Goal: Information Seeking & Learning: Learn about a topic

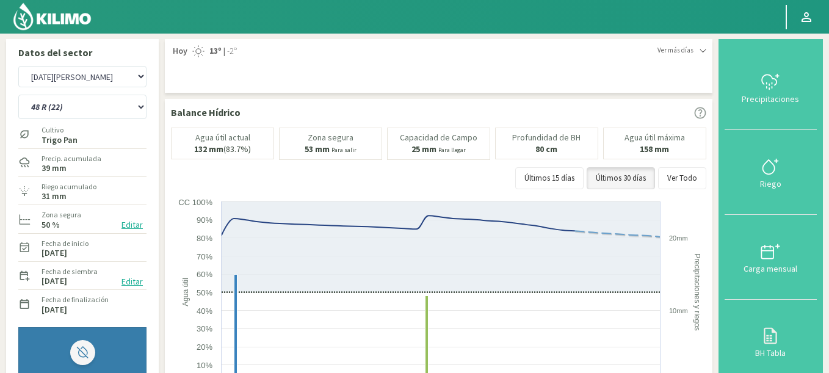
select select "2233: Object"
select select "214: Object"
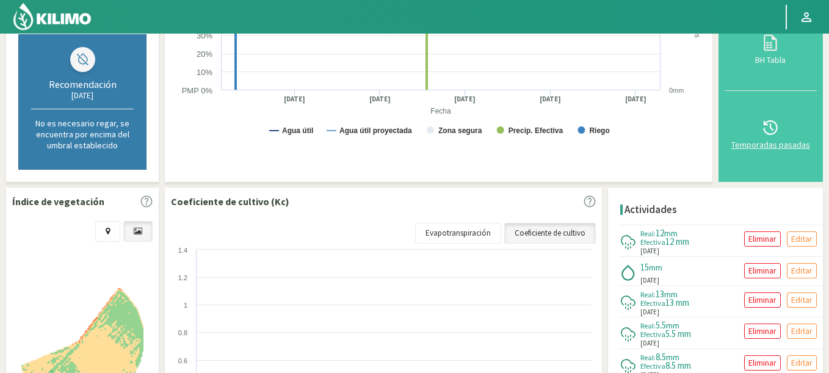
click at [770, 128] on icon at bounding box center [771, 128] width 20 height 20
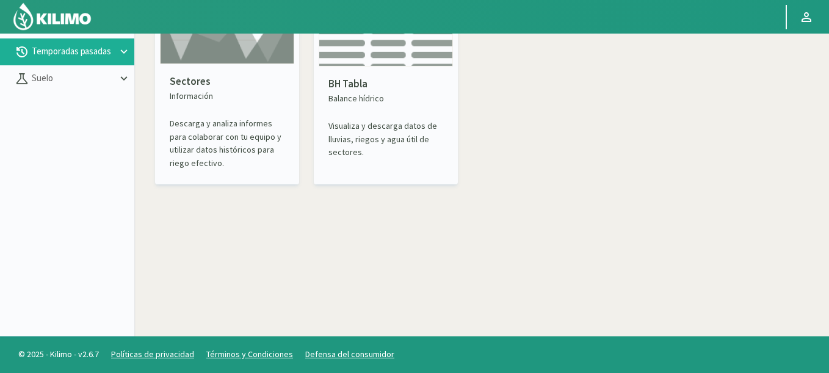
scroll to position [70, 0]
click at [245, 79] on p "Sectores" at bounding box center [227, 82] width 115 height 16
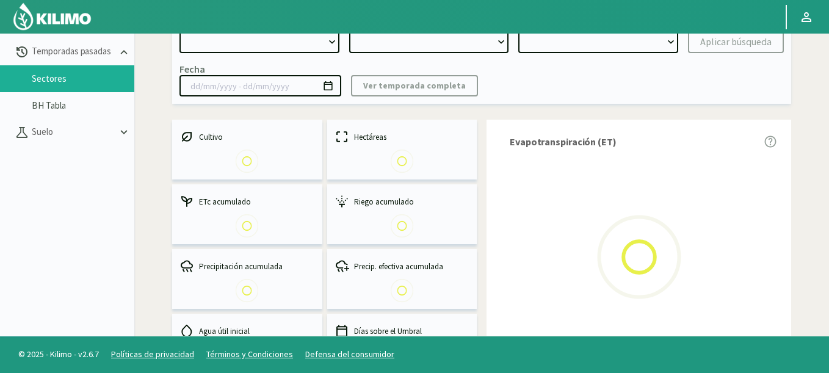
select select "0: Object"
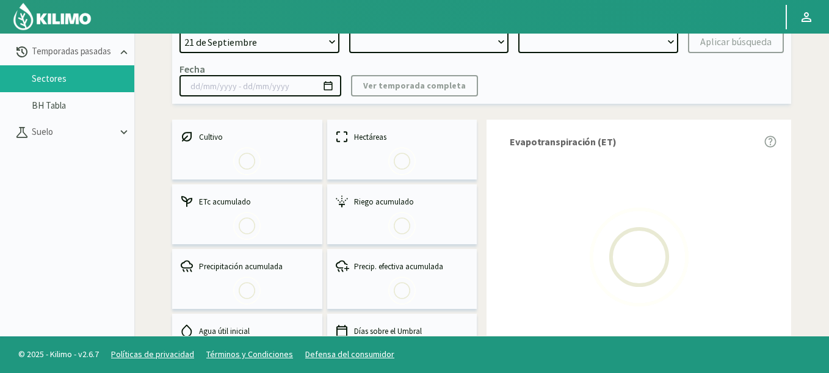
type input "[DATE] - [DATE]"
select select "0: 2023"
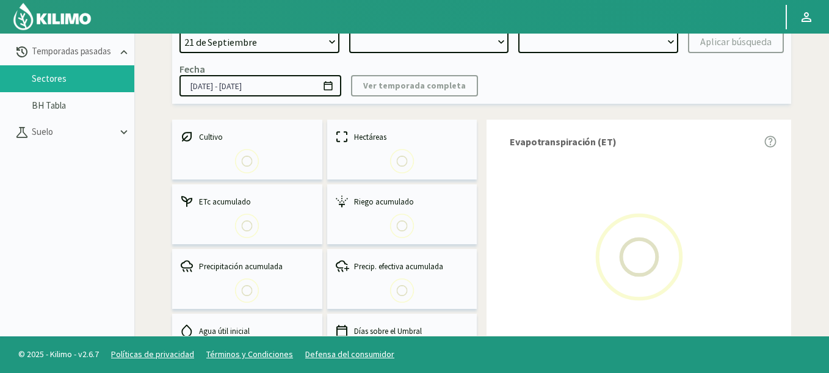
select select "0: Object"
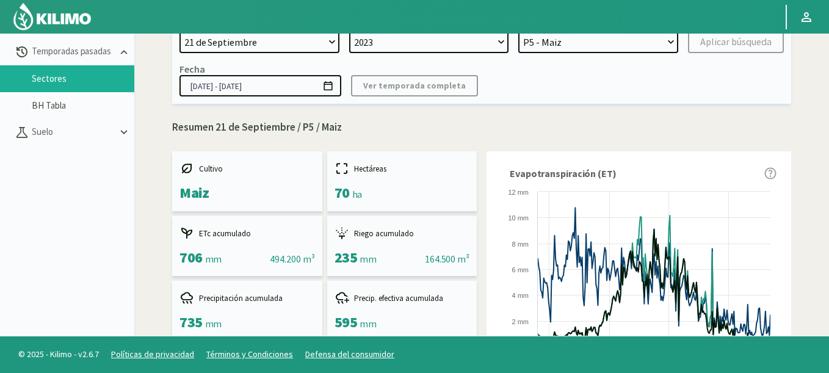
click at [232, 44] on select "21 de Septiembre 8 Fuegos Acograpes - Ag. [PERSON_NAME] - Ag. [GEOGRAPHIC_DATA]…" at bounding box center [259, 42] width 160 height 22
select select "1615: Object"
click at [179, 31] on select "21 de Septiembre 8 Fuegos Acograpes - Ag. [PERSON_NAME] - Ag. [GEOGRAPHIC_DATA]…" at bounding box center [259, 42] width 160 height 22
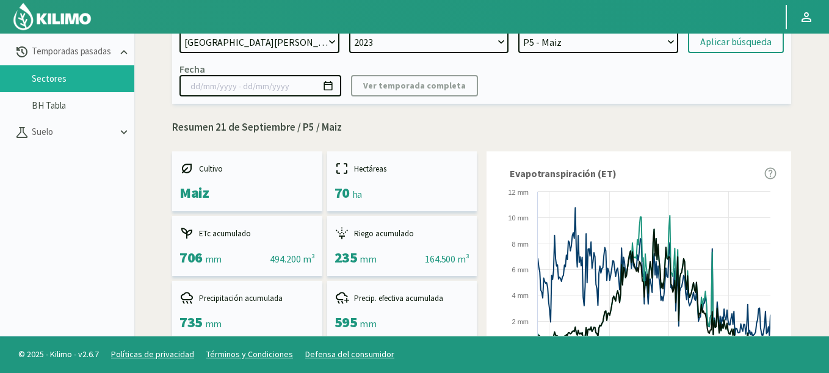
select select
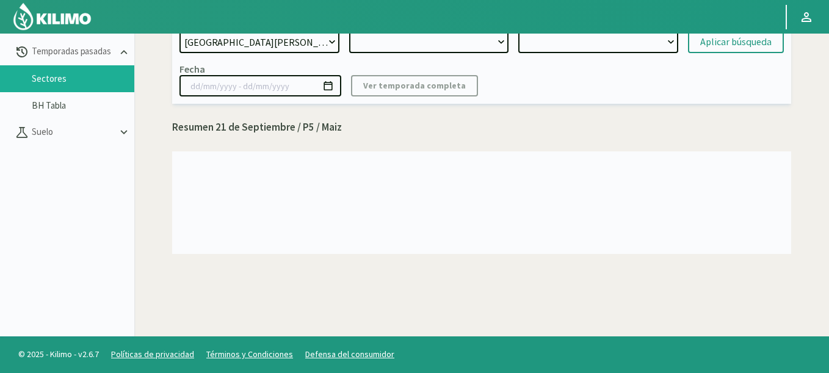
select select "2: 2024"
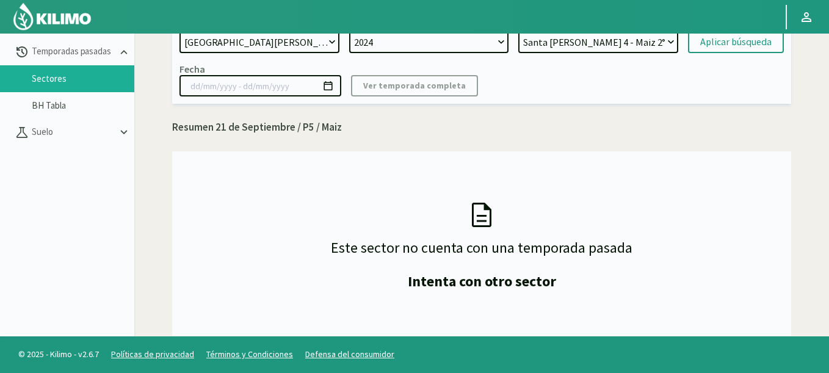
click at [168, 177] on div "Informes de temporadas pasadas Descargar reporte Campo 21 de Septiembre 8 Fuego…" at bounding box center [481, 156] width 682 height 374
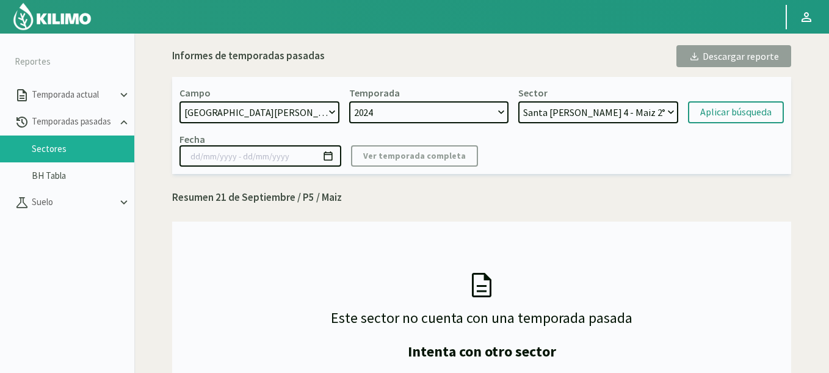
select select "10: Object"
click at [518, 101] on select "[GEOGRAPHIC_DATA][PERSON_NAME] 4 - [GEOGRAPHIC_DATA] 2° [GEOGRAPHIC_DATA][PERSO…" at bounding box center [598, 112] width 160 height 22
click at [727, 120] on div "Aplicar búsqueda" at bounding box center [735, 112] width 71 height 15
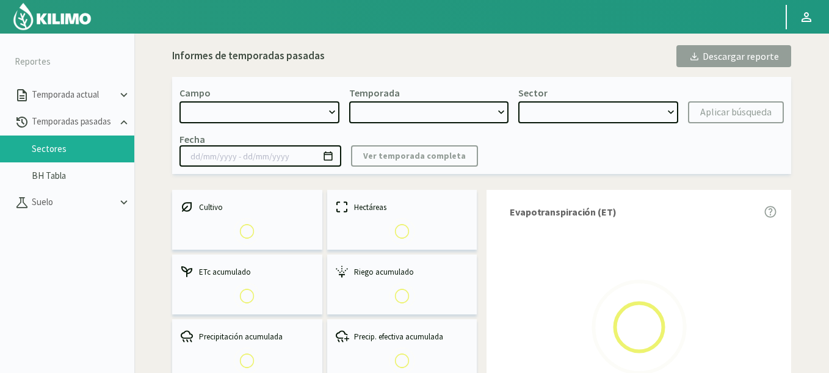
select select "1615: Object"
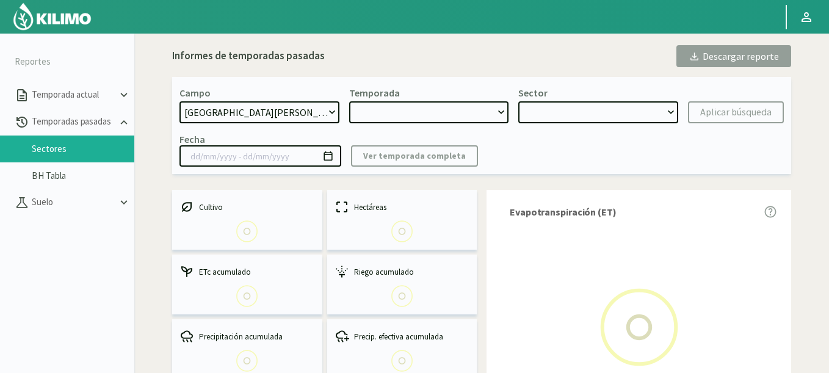
type input "[DATE] - [DATE]"
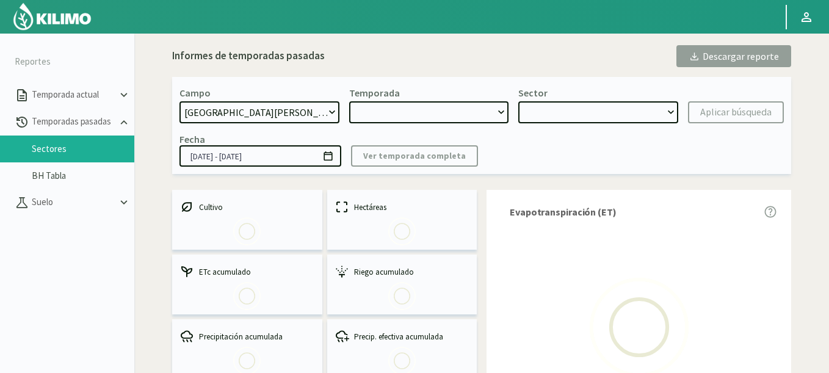
select select "0: 2024"
select select "3: Object"
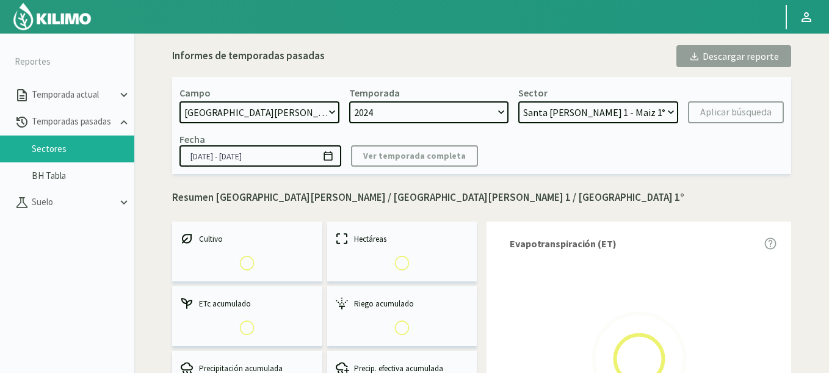
click at [328, 154] on icon at bounding box center [328, 155] width 9 height 9
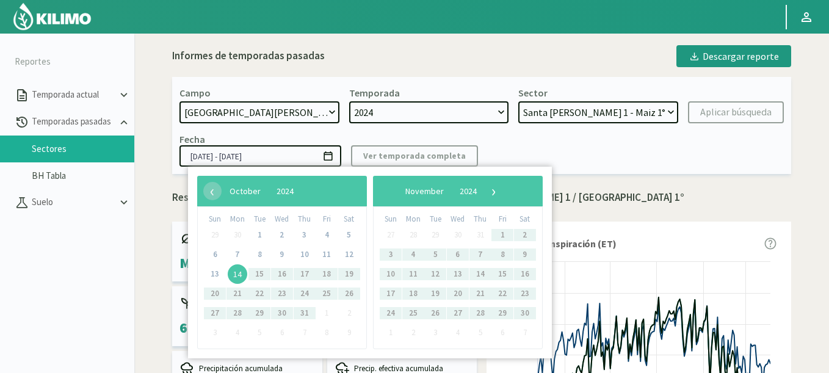
click at [574, 156] on div "Fecha [DATE] - [DATE] Ver temporada completa" at bounding box center [481, 150] width 604 height 34
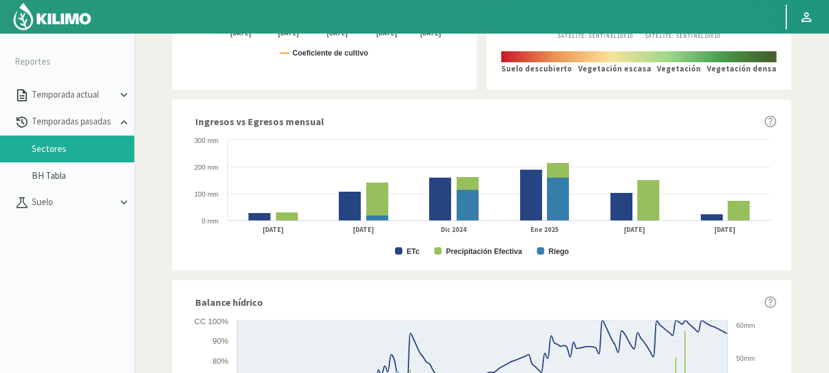
scroll to position [366, 0]
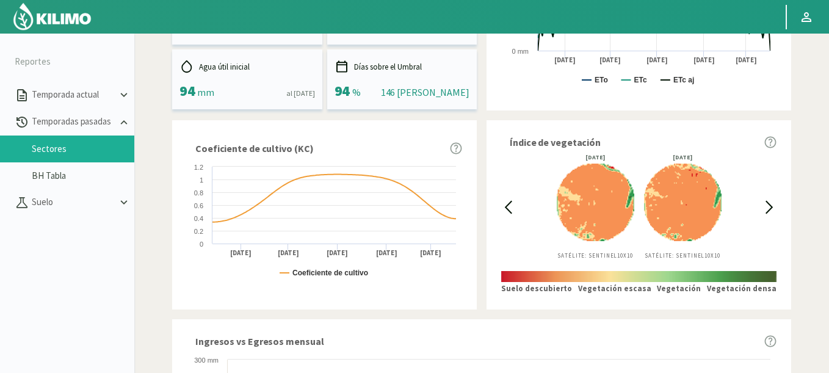
click at [502, 207] on icon at bounding box center [508, 207] width 14 height 14
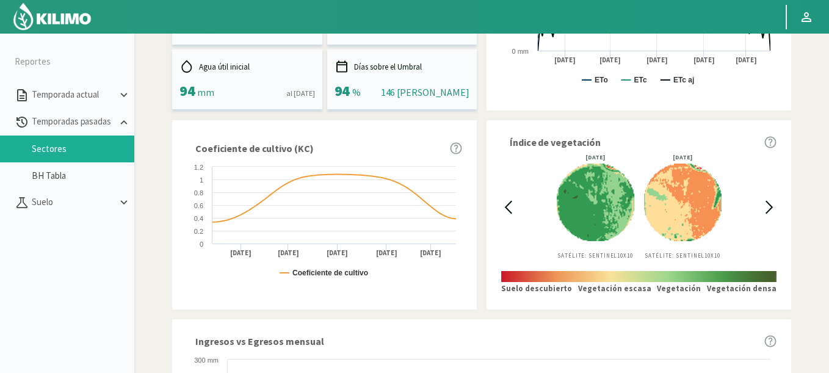
click at [502, 207] on icon at bounding box center [508, 207] width 14 height 14
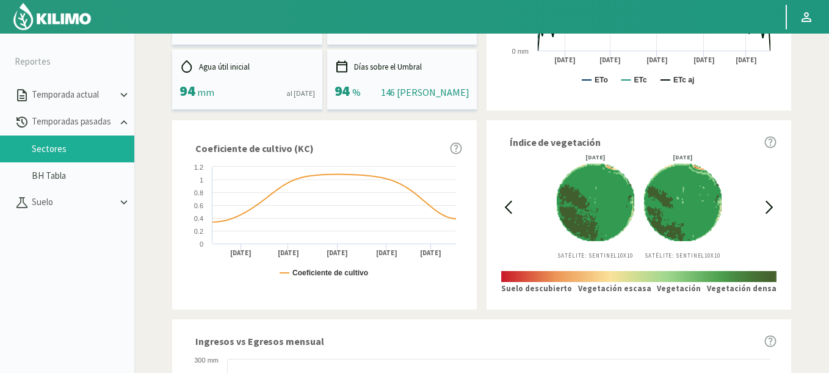
click at [502, 207] on icon at bounding box center [508, 207] width 14 height 14
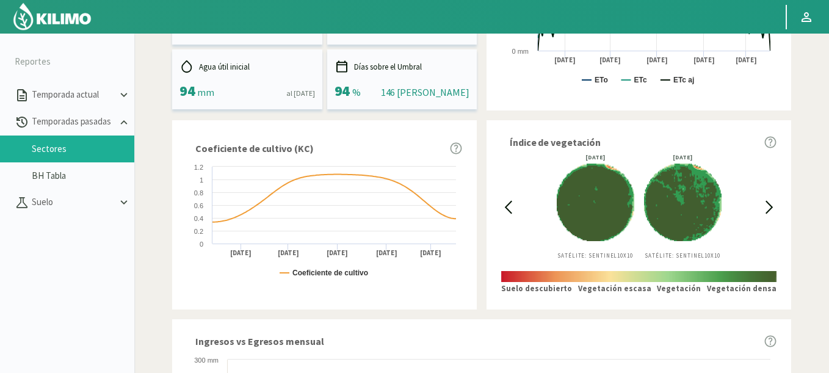
click at [502, 207] on icon at bounding box center [508, 207] width 14 height 14
click at [769, 204] on icon at bounding box center [769, 207] width 6 height 12
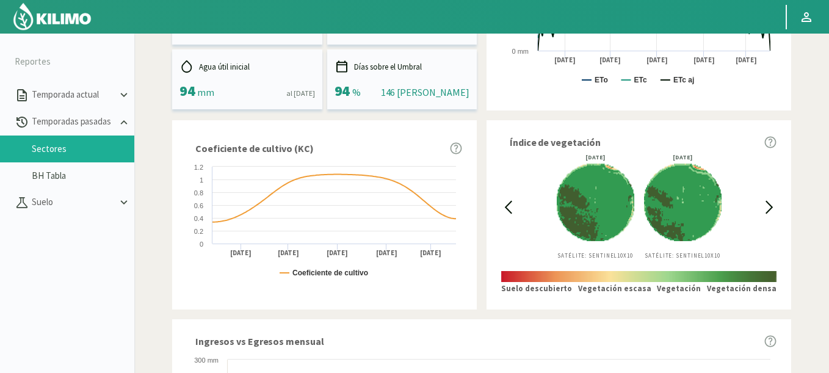
click at [769, 204] on icon at bounding box center [769, 207] width 6 height 12
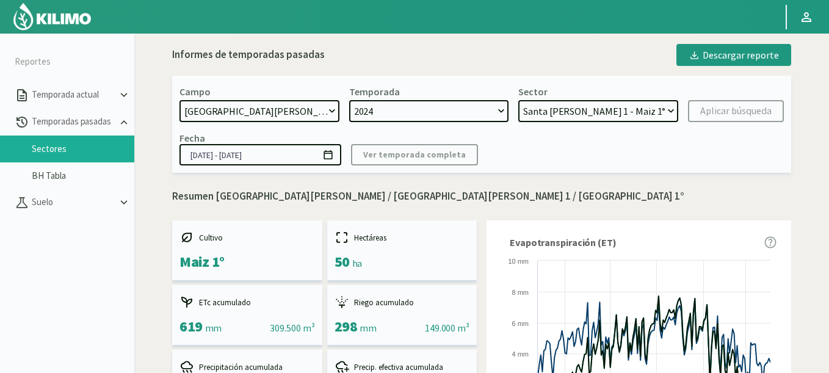
scroll to position [0, 0]
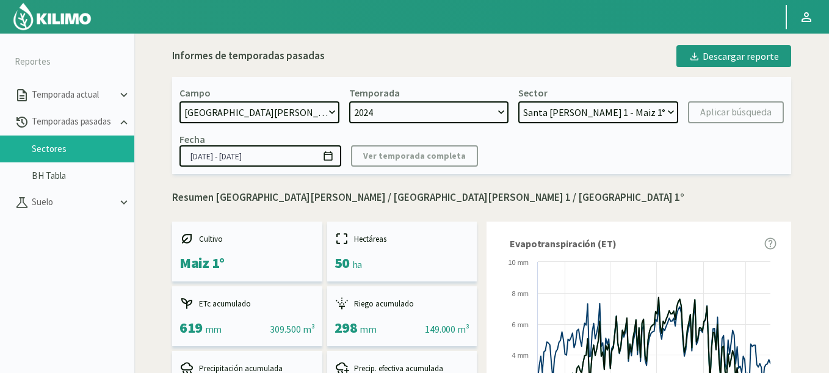
click at [331, 159] on icon at bounding box center [328, 156] width 12 height 12
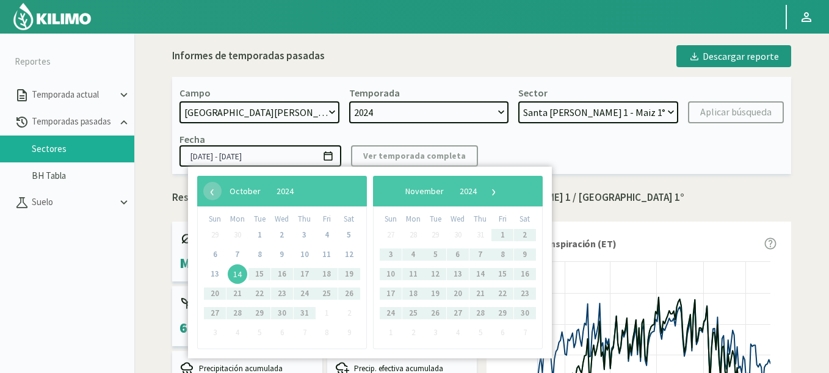
click at [236, 278] on span "14" at bounding box center [238, 274] width 20 height 20
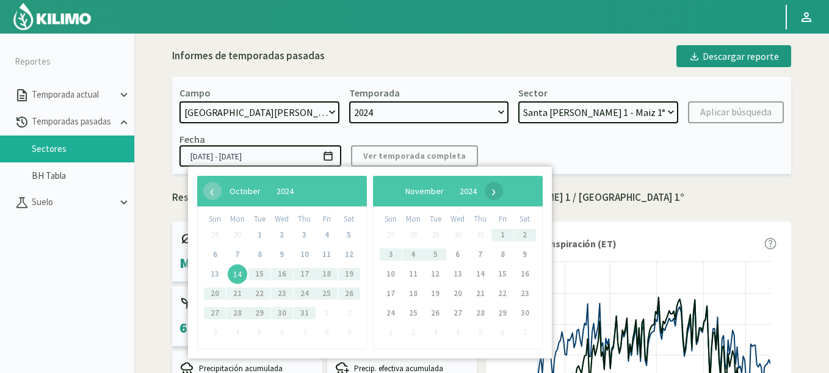
click at [503, 190] on span "›" at bounding box center [494, 191] width 18 height 18
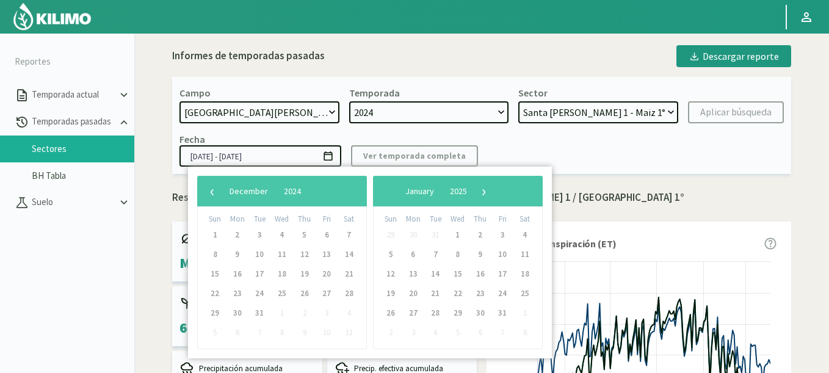
click at [493, 190] on span "›" at bounding box center [484, 191] width 18 height 18
click at [497, 190] on span "›" at bounding box center [488, 191] width 18 height 18
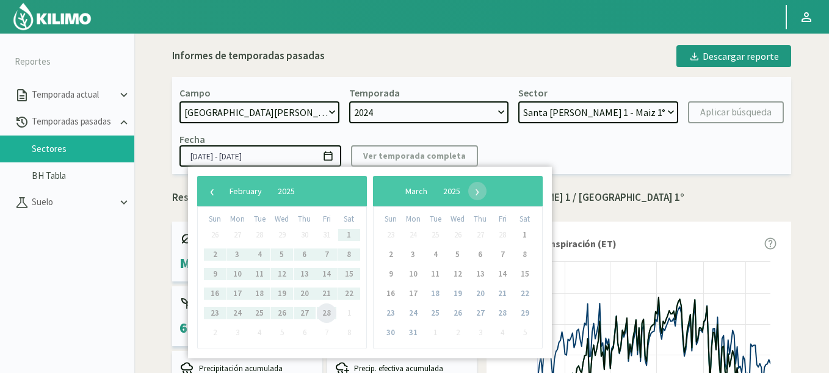
click at [320, 313] on span "28" at bounding box center [327, 313] width 20 height 20
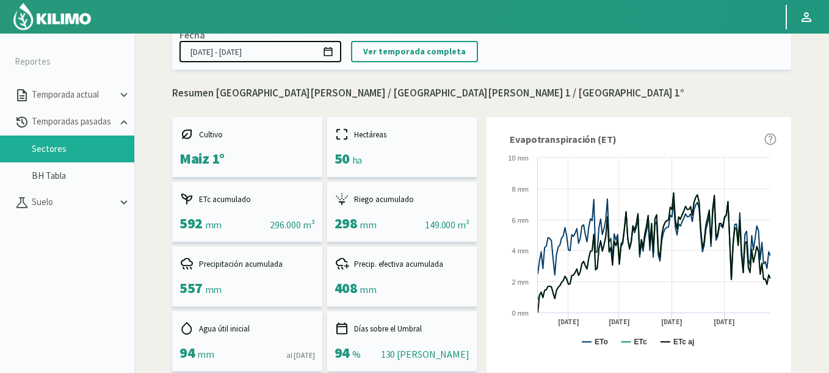
scroll to position [73, 0]
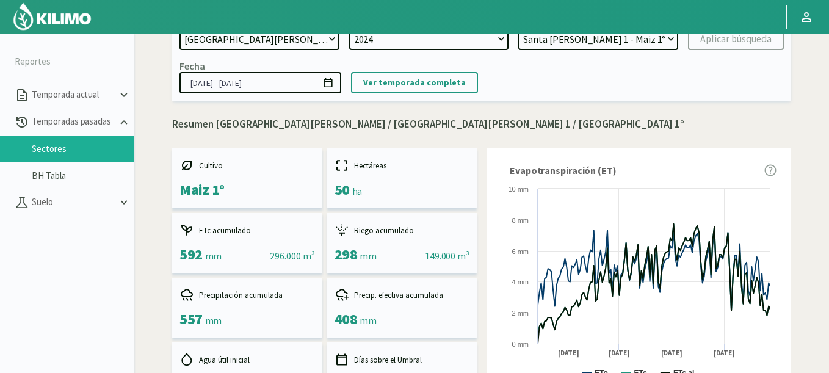
click at [330, 82] on icon at bounding box center [328, 82] width 9 height 9
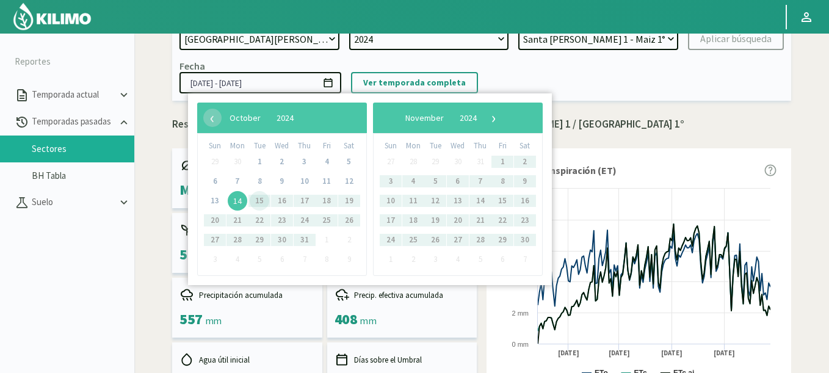
click at [237, 203] on span "14" at bounding box center [238, 201] width 20 height 20
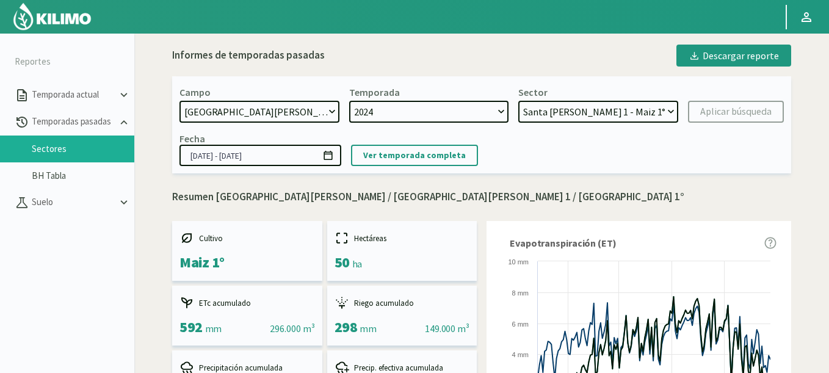
scroll to position [0, 0]
click at [327, 159] on icon at bounding box center [328, 156] width 12 height 12
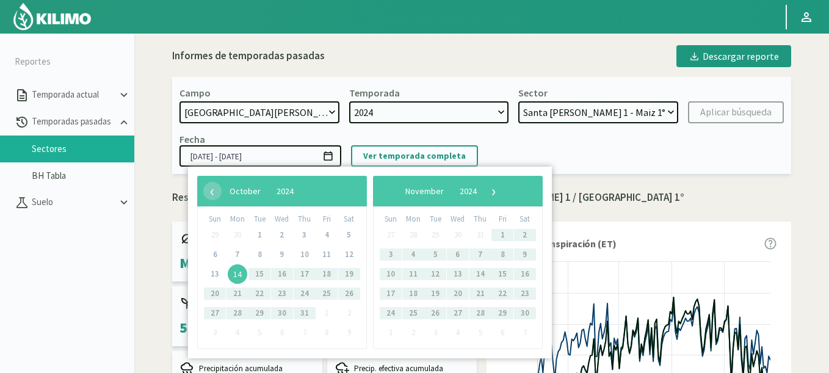
click at [234, 278] on span "14" at bounding box center [238, 274] width 20 height 20
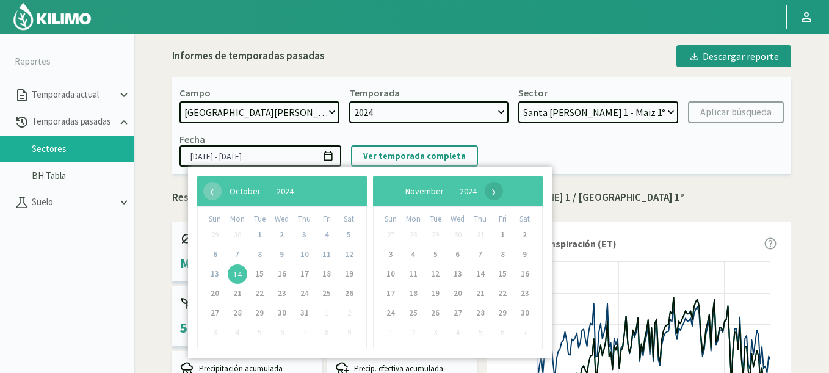
click at [503, 190] on span "›" at bounding box center [494, 191] width 18 height 18
click at [493, 190] on span "›" at bounding box center [484, 191] width 18 height 18
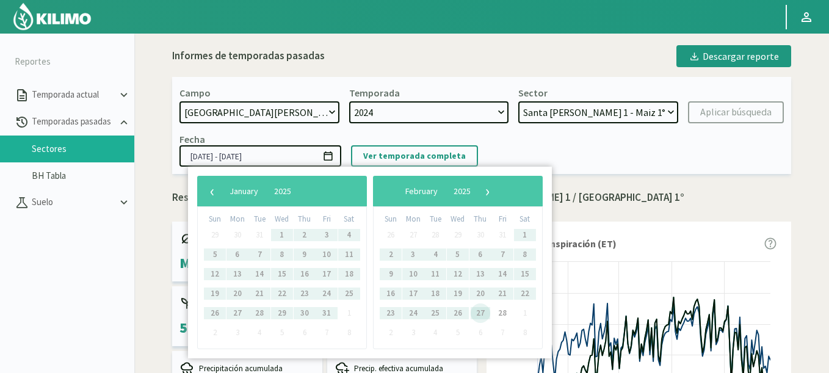
click at [480, 317] on span "27" at bounding box center [481, 313] width 20 height 20
type input "[DATE] - [DATE]"
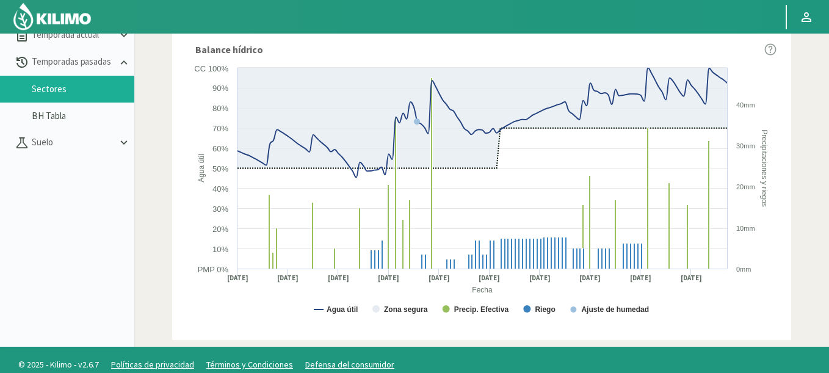
scroll to position [59, 0]
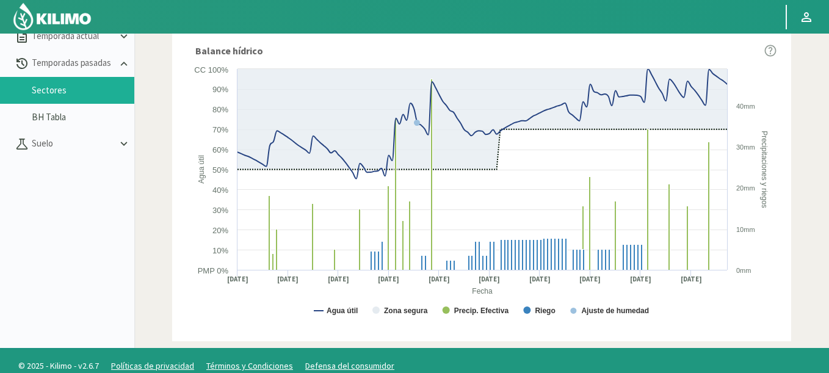
click at [770, 49] on icon at bounding box center [770, 51] width 12 height 12
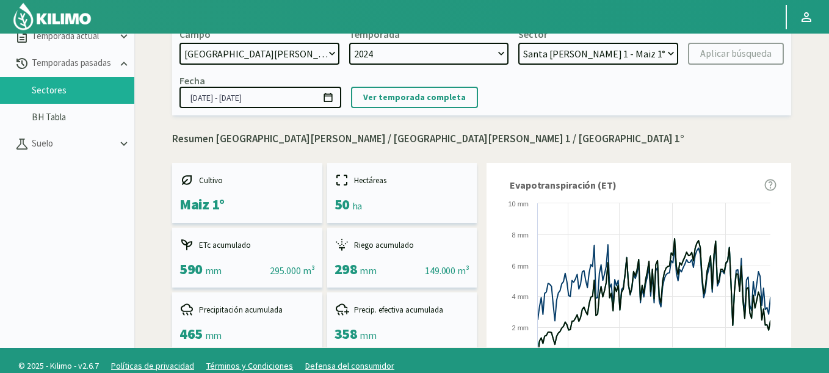
scroll to position [0, 0]
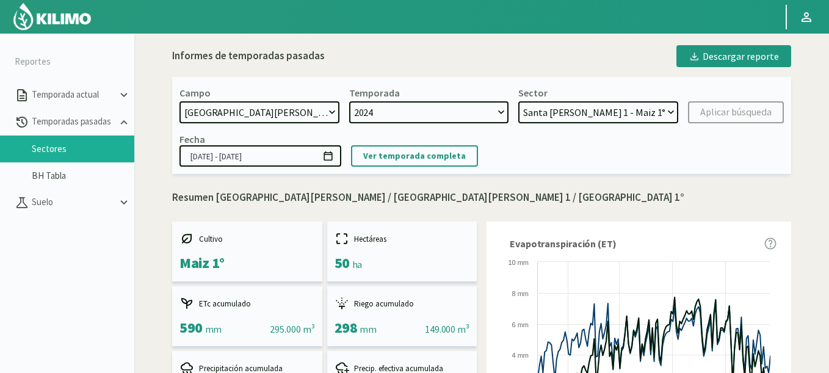
select select "1: Object"
click at [518, 101] on select "[GEOGRAPHIC_DATA][PERSON_NAME] 4 - [GEOGRAPHIC_DATA] 2° [GEOGRAPHIC_DATA][PERSO…" at bounding box center [598, 112] width 160 height 22
drag, startPoint x: 626, startPoint y: 115, endPoint x: 618, endPoint y: 81, distance: 34.6
click at [618, 81] on div "Campo 21 de Septiembre 8 Fuegos Acograpes - Ag. [PERSON_NAME] - Ag. [GEOGRAPHIC…" at bounding box center [481, 125] width 619 height 97
click at [582, 129] on div "Campo 21 de Septiembre 8 Fuegos Acograpes - Ag. [PERSON_NAME] - Ag. [GEOGRAPHIC…" at bounding box center [481, 125] width 619 height 97
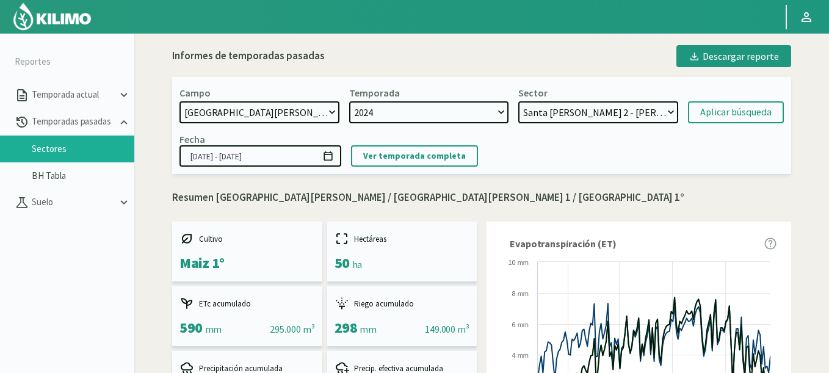
click at [576, 105] on select "[GEOGRAPHIC_DATA][PERSON_NAME] 4 - [GEOGRAPHIC_DATA] 2° [GEOGRAPHIC_DATA][PERSO…" at bounding box center [598, 112] width 160 height 22
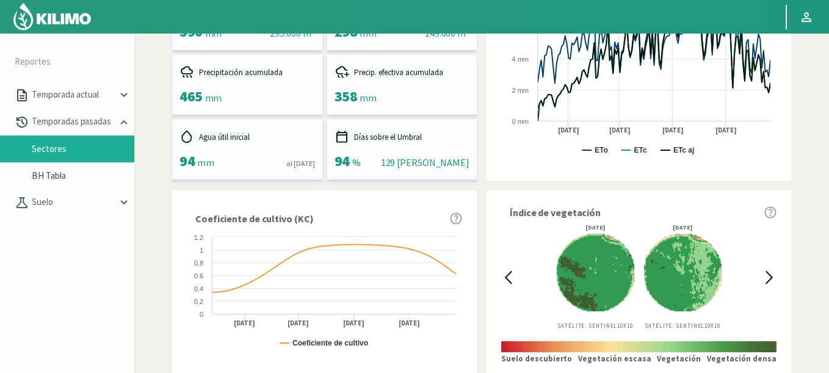
scroll to position [293, 0]
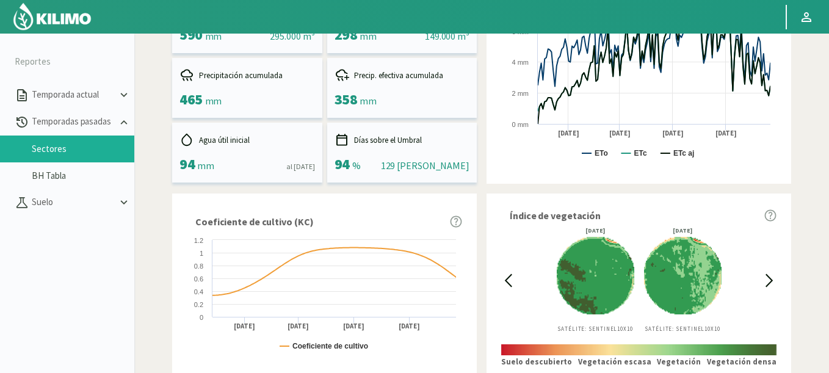
click at [774, 281] on icon at bounding box center [769, 280] width 14 height 14
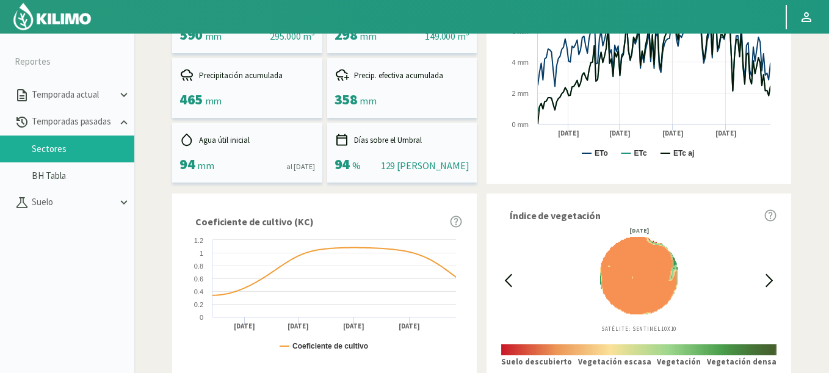
click at [504, 278] on icon at bounding box center [508, 280] width 14 height 14
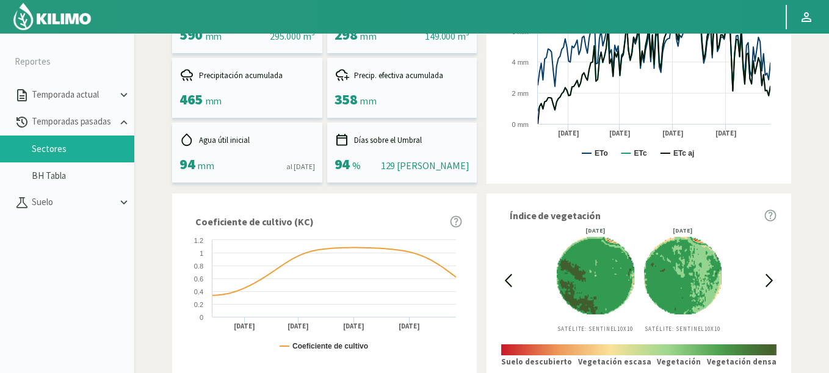
click at [503, 279] on icon at bounding box center [508, 280] width 14 height 14
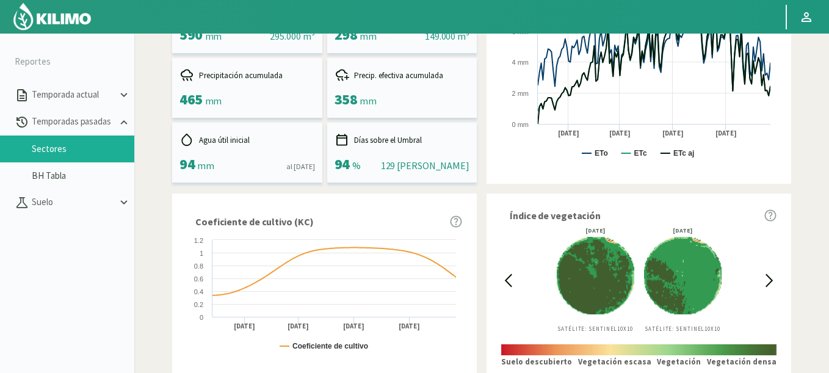
click at [765, 281] on icon at bounding box center [769, 280] width 14 height 14
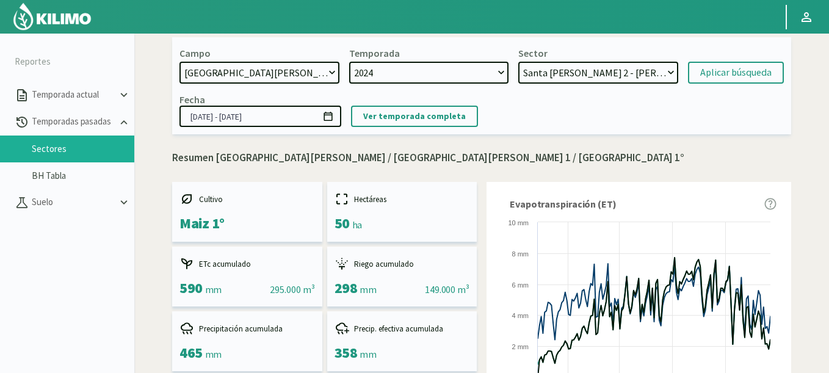
scroll to position [0, 0]
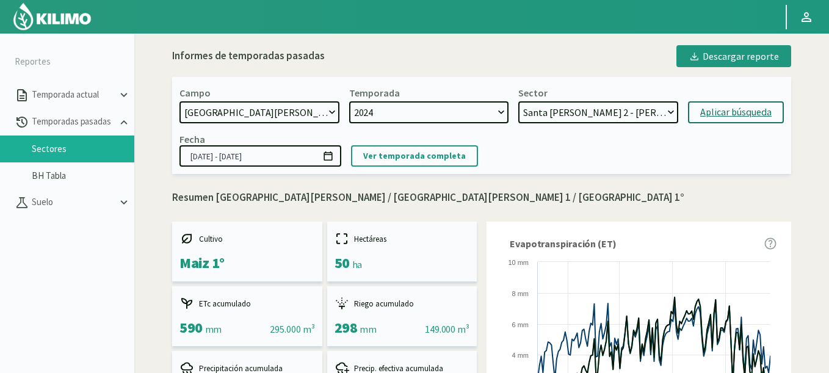
click at [755, 109] on div "Aplicar búsqueda" at bounding box center [735, 112] width 71 height 15
type input "[DATE] - [DATE]"
select select "5: Object"
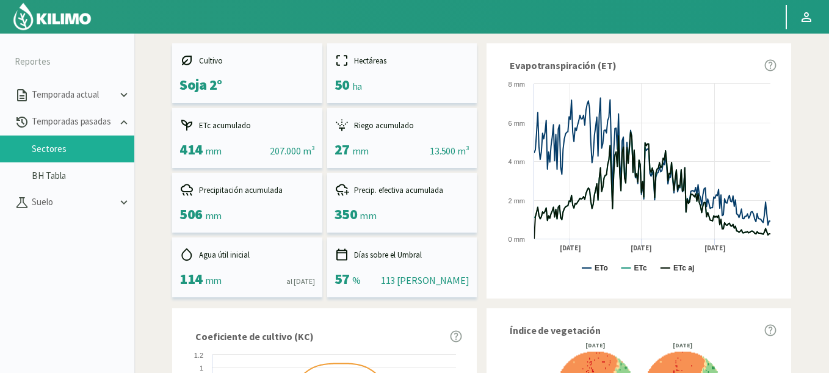
scroll to position [293, 0]
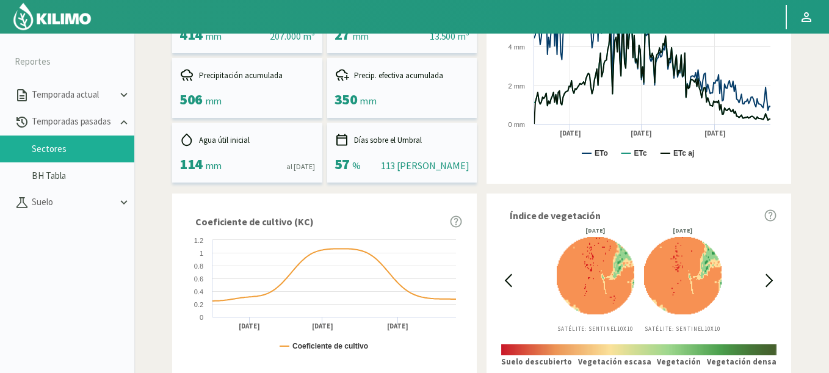
click at [510, 279] on icon at bounding box center [508, 280] width 14 height 14
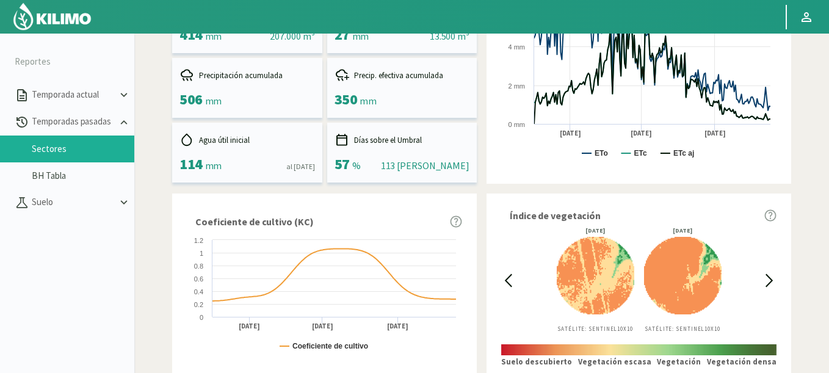
click at [510, 279] on icon at bounding box center [508, 280] width 14 height 14
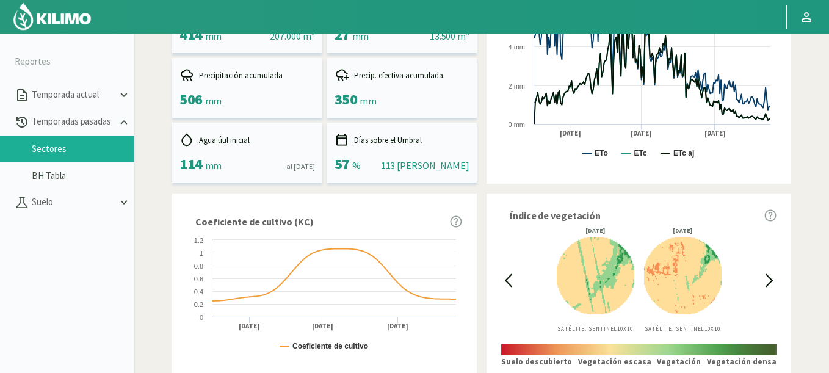
click at [510, 279] on icon at bounding box center [508, 280] width 14 height 14
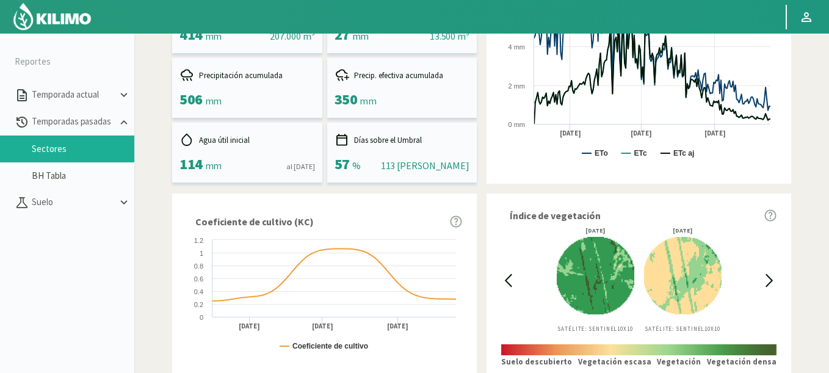
click at [510, 279] on icon at bounding box center [508, 280] width 14 height 14
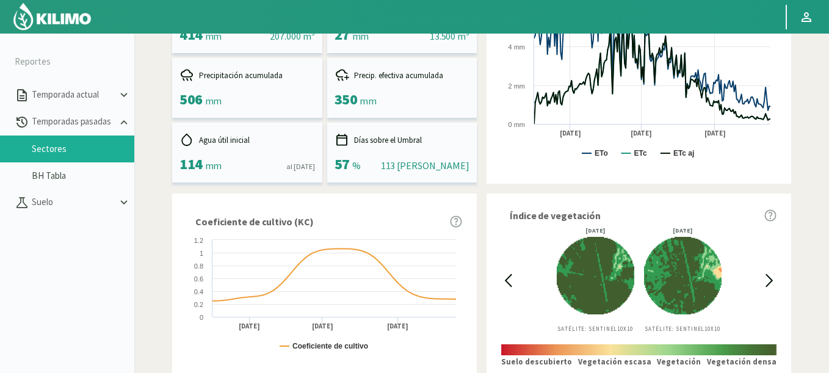
click at [760, 277] on div "[DATE] Satélite: Sentinel 10X10 [DATE] Satélite: Sentinel 10X10" at bounding box center [638, 280] width 247 height 105
click at [767, 277] on icon at bounding box center [769, 281] width 6 height 12
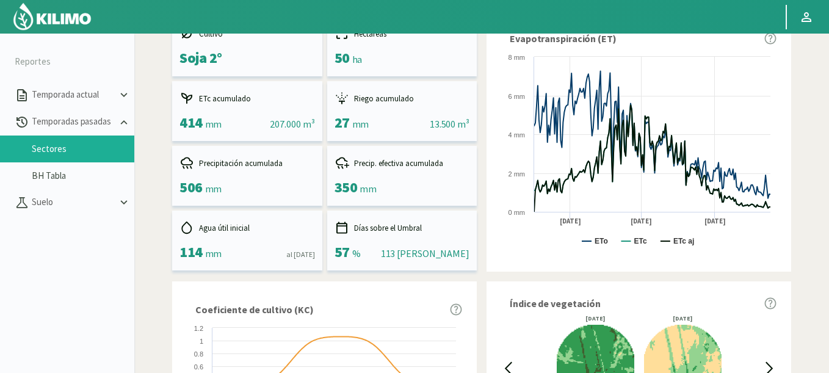
scroll to position [46, 0]
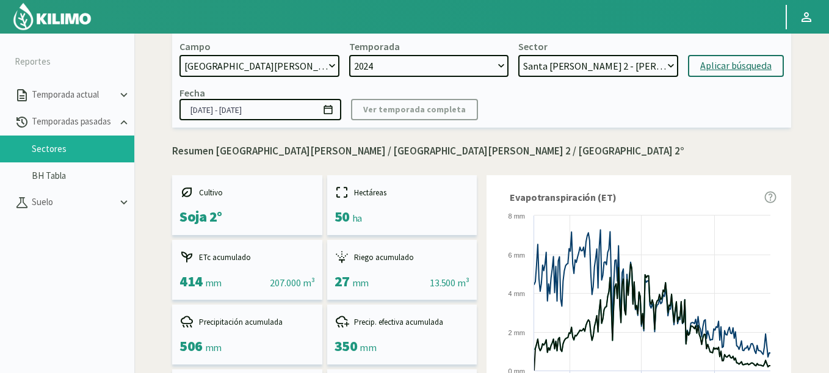
click at [331, 113] on icon at bounding box center [328, 110] width 12 height 12
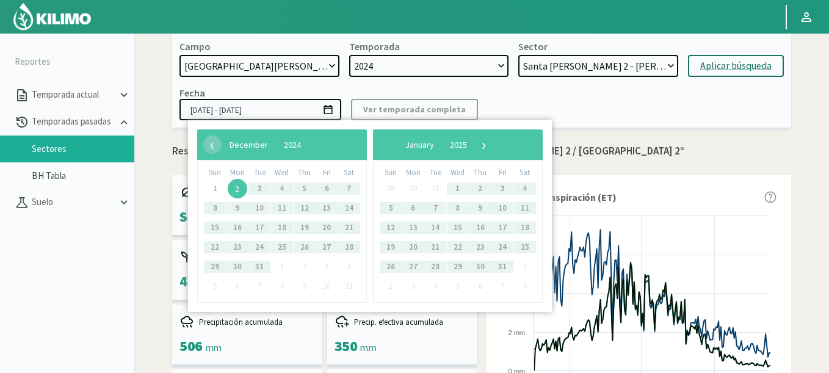
click at [240, 184] on span "2" at bounding box center [238, 189] width 20 height 20
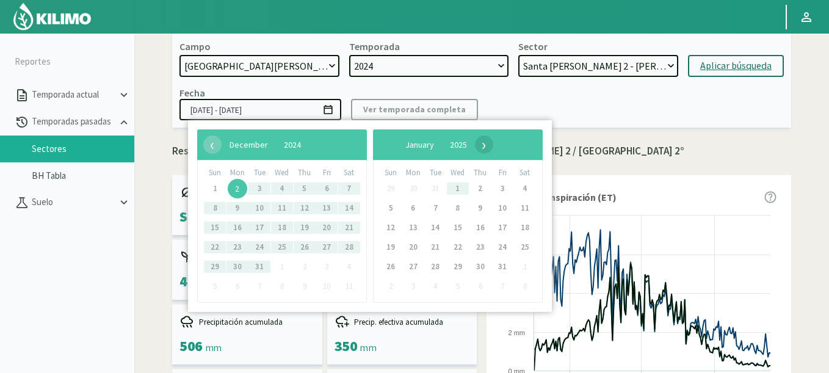
click at [493, 145] on span "›" at bounding box center [484, 145] width 18 height 18
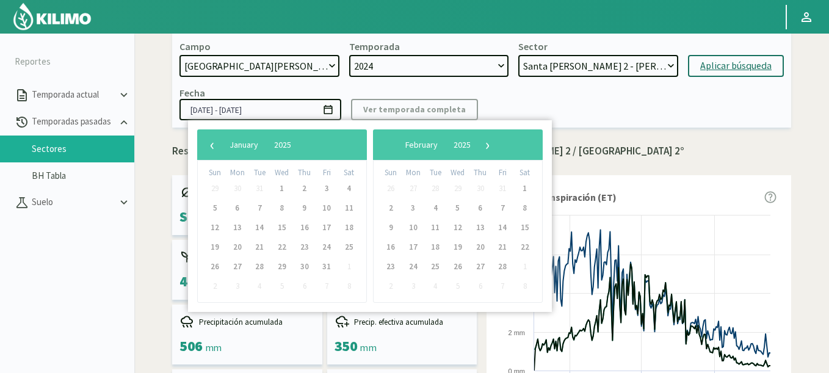
click at [497, 145] on span "›" at bounding box center [488, 145] width 18 height 18
click at [487, 145] on span "›" at bounding box center [477, 145] width 18 height 18
click at [481, 145] on span "›" at bounding box center [472, 145] width 18 height 18
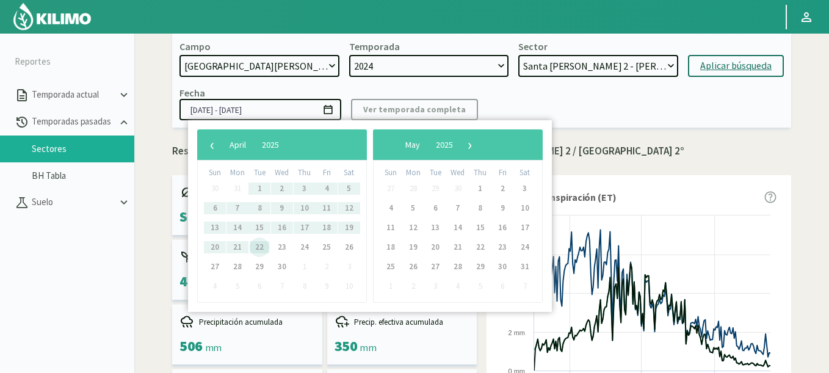
click at [256, 250] on span "22" at bounding box center [260, 247] width 20 height 20
type input "[DATE] - [DATE]"
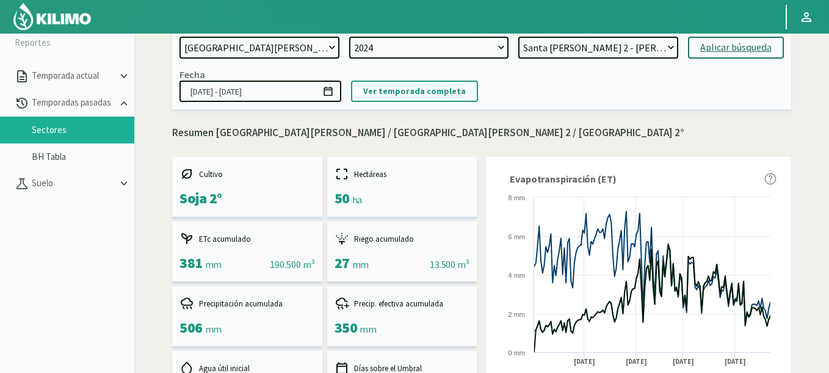
scroll to position [0, 0]
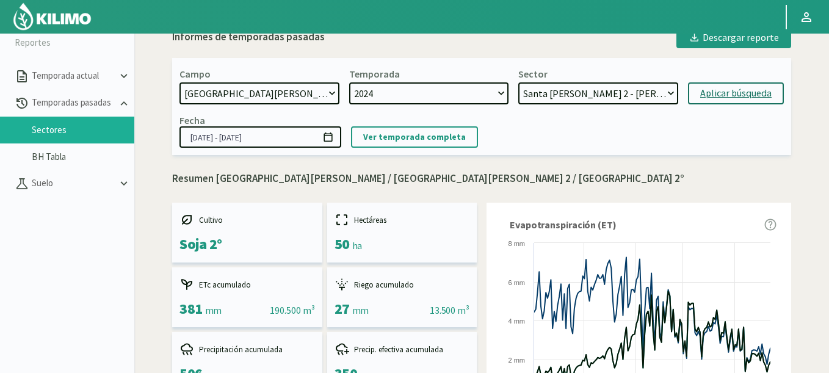
click at [603, 67] on div "Campo 21 de Septiembre 8 Fuegos Acograpes - Ag. [PERSON_NAME] - Ag. [GEOGRAPHIC…" at bounding box center [481, 106] width 619 height 97
select select "6: Object"
click at [518, 82] on select "[GEOGRAPHIC_DATA][PERSON_NAME] 4 - [GEOGRAPHIC_DATA] 2° [GEOGRAPHIC_DATA][PERSO…" at bounding box center [598, 93] width 160 height 22
click at [710, 91] on div "Aplicar búsqueda" at bounding box center [735, 93] width 71 height 15
type input "[DATE] - [DATE]"
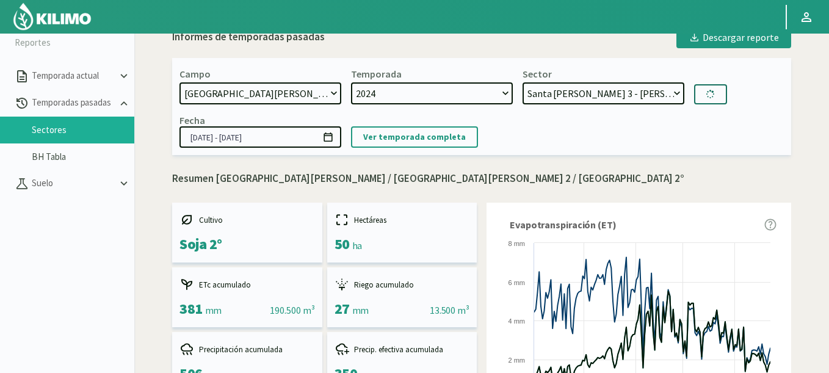
select select "10: Object"
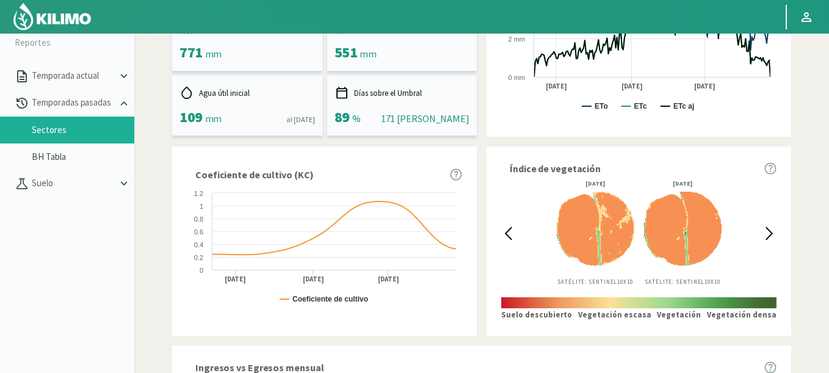
scroll to position [413, 0]
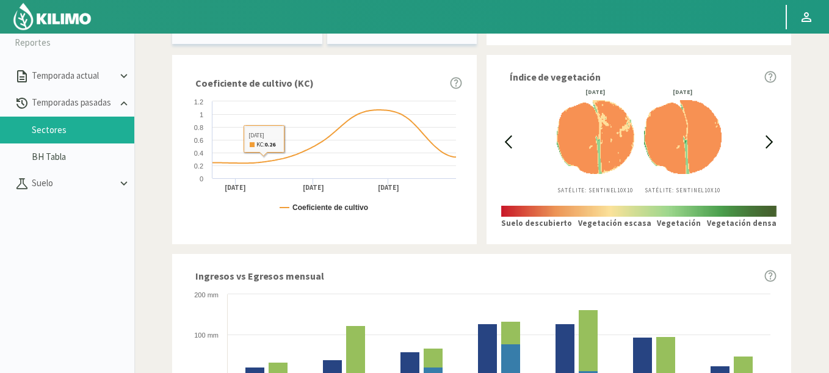
click at [504, 140] on icon at bounding box center [508, 142] width 14 height 14
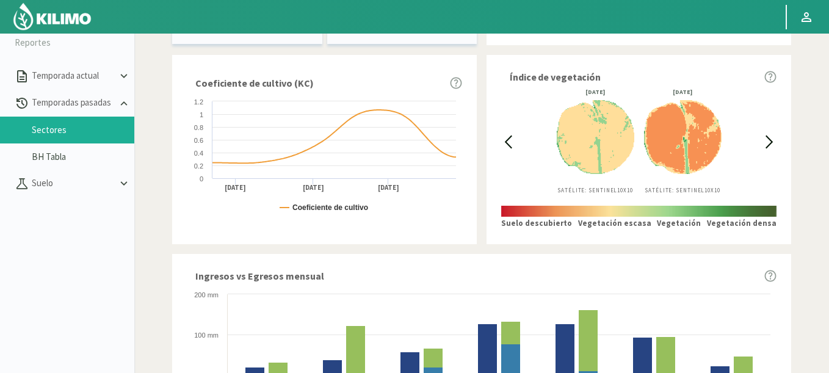
click at [504, 140] on icon at bounding box center [508, 142] width 14 height 14
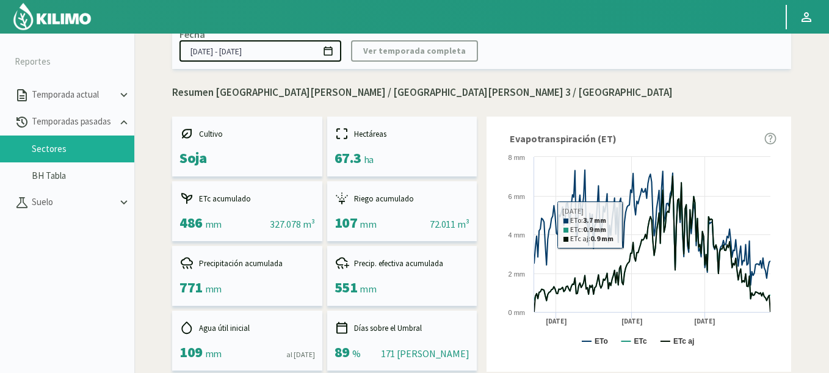
scroll to position [0, 0]
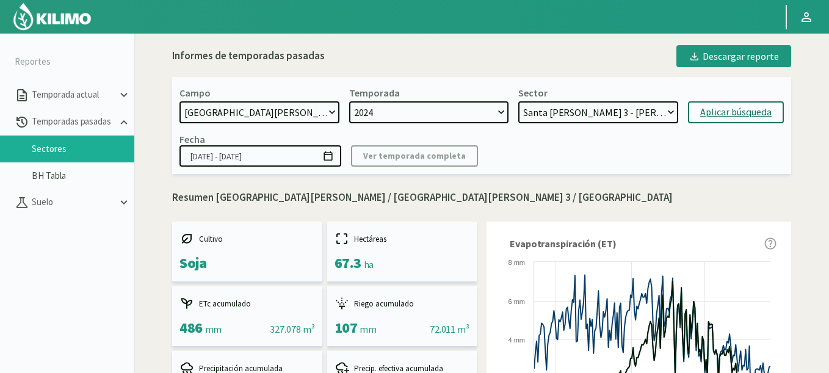
click at [326, 159] on icon at bounding box center [328, 156] width 12 height 12
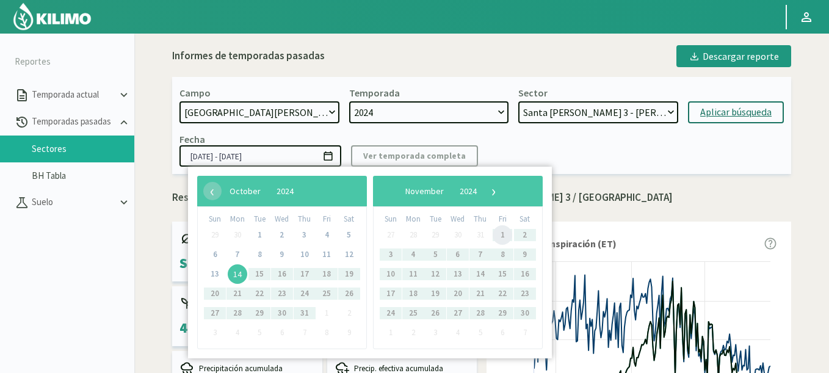
click at [500, 230] on span "1" at bounding box center [503, 235] width 20 height 20
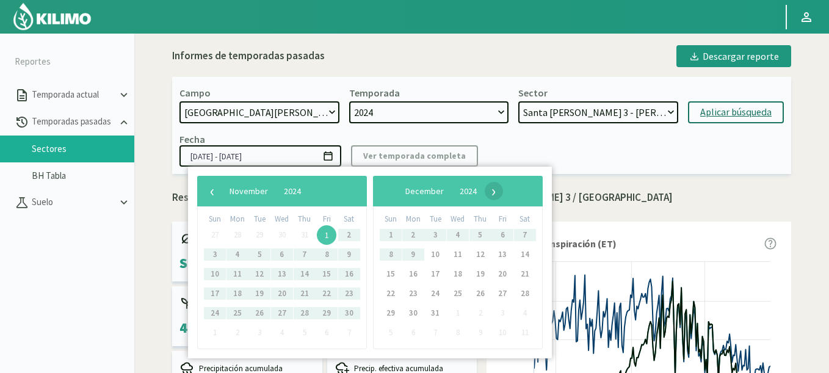
click at [503, 189] on span "›" at bounding box center [494, 191] width 18 height 18
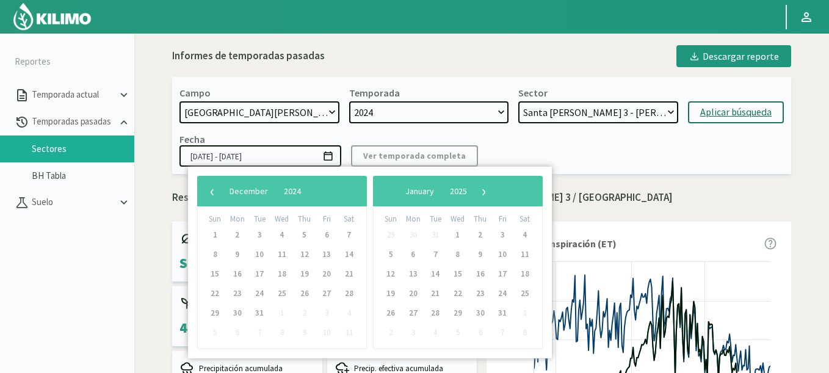
click at [493, 189] on span "›" at bounding box center [484, 191] width 18 height 18
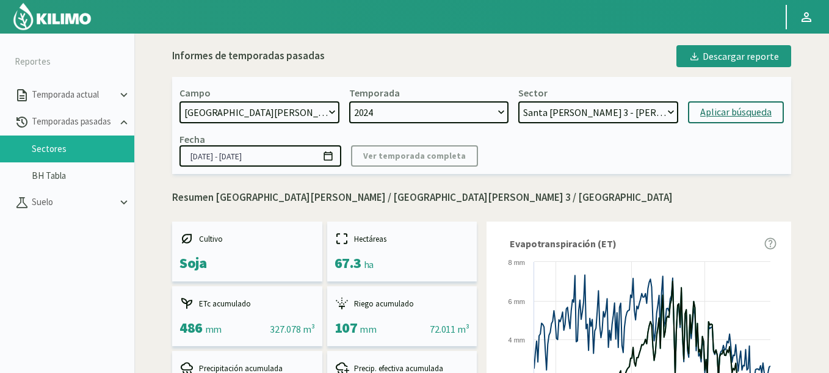
click at [328, 154] on icon at bounding box center [328, 156] width 12 height 12
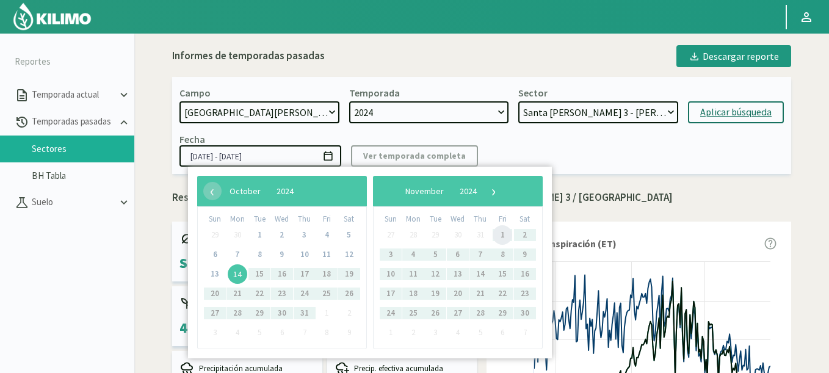
click at [502, 227] on span "1" at bounding box center [503, 235] width 20 height 20
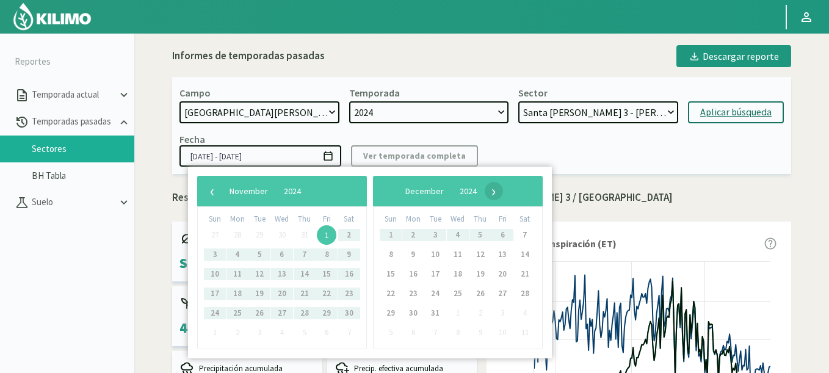
click at [503, 194] on span "›" at bounding box center [494, 191] width 18 height 18
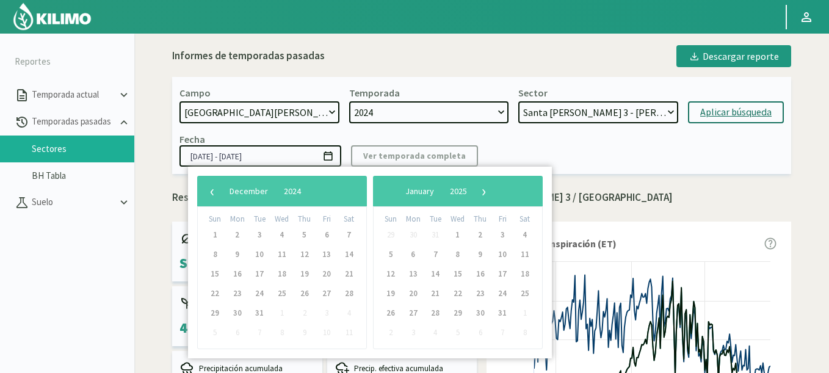
click at [493, 194] on span "›" at bounding box center [484, 191] width 18 height 18
click at [487, 194] on span "›" at bounding box center [477, 191] width 18 height 18
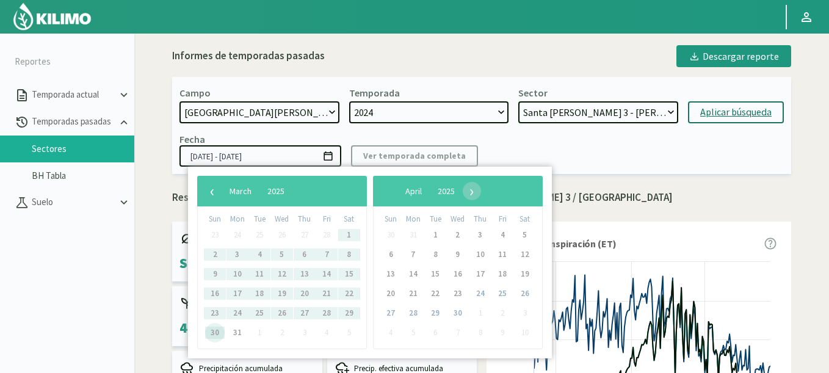
click at [215, 332] on span "30" at bounding box center [215, 333] width 20 height 20
type input "[DATE] - [DATE]"
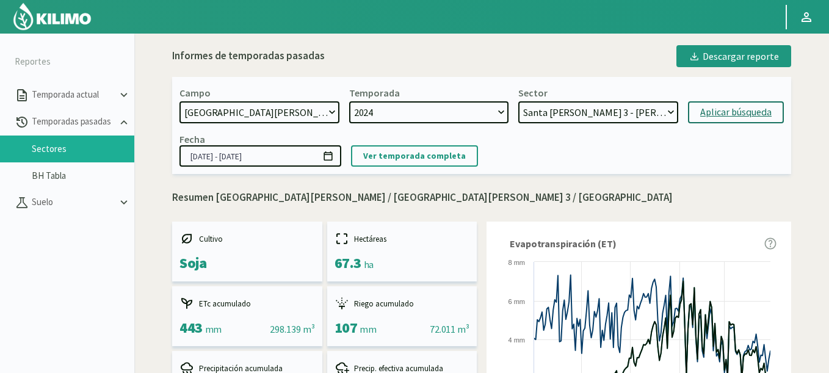
click at [563, 121] on select "[GEOGRAPHIC_DATA][PERSON_NAME] 4 - [GEOGRAPHIC_DATA] 2° [GEOGRAPHIC_DATA][PERSO…" at bounding box center [598, 112] width 160 height 22
select select "8: Object"
click at [518, 101] on select "[GEOGRAPHIC_DATA][PERSON_NAME] 4 - [GEOGRAPHIC_DATA] 2° [GEOGRAPHIC_DATA][PERSO…" at bounding box center [598, 112] width 160 height 22
click at [331, 157] on icon at bounding box center [328, 156] width 12 height 12
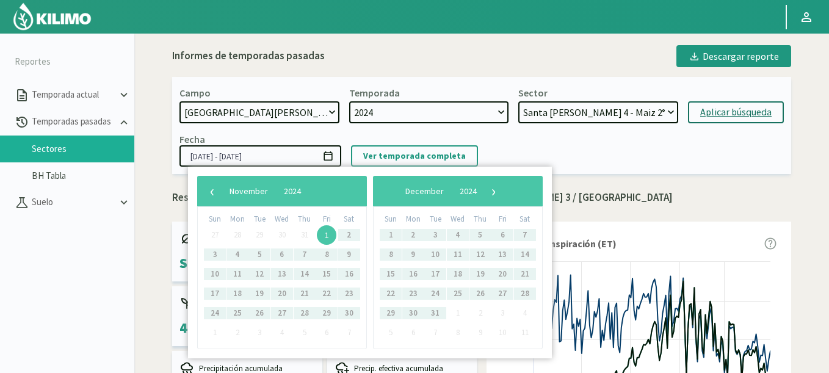
click at [331, 157] on icon at bounding box center [328, 156] width 12 height 12
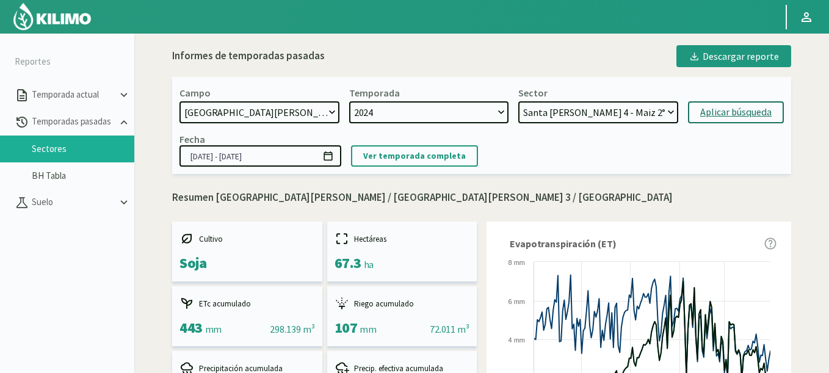
click at [331, 157] on icon at bounding box center [328, 156] width 12 height 12
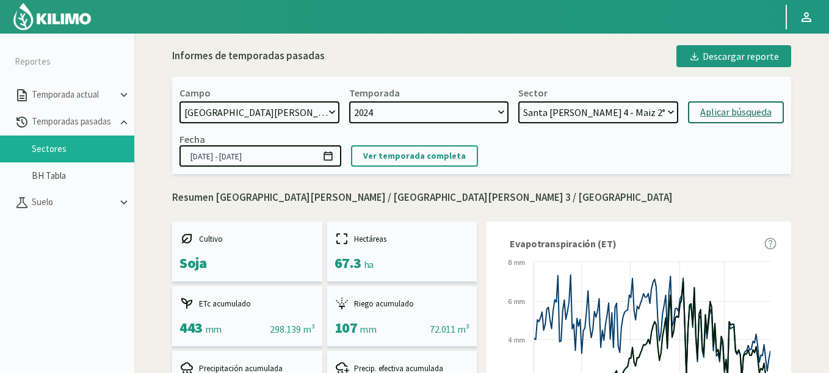
click at [331, 156] on icon at bounding box center [328, 156] width 12 height 12
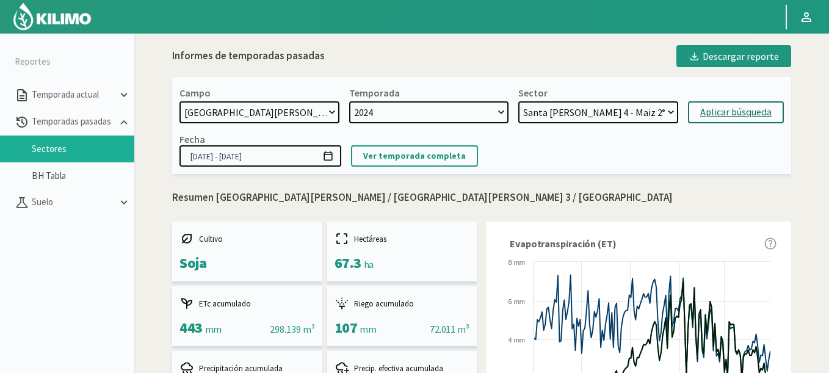
click at [759, 121] on button "Aplicar búsqueda" at bounding box center [736, 112] width 96 height 22
type input "[DATE] - [DATE]"
select select "12: Object"
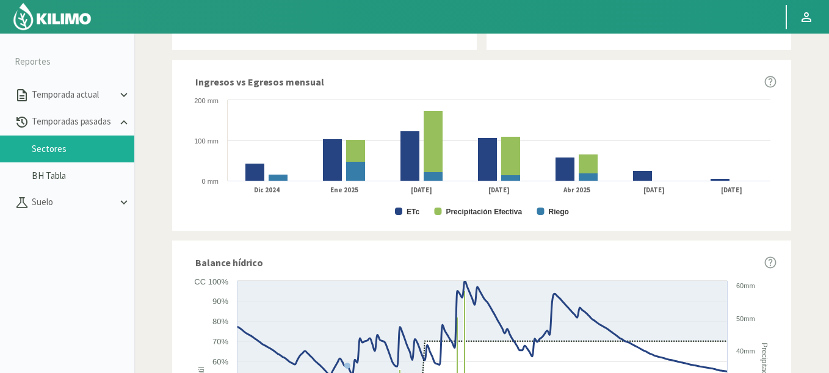
scroll to position [413, 0]
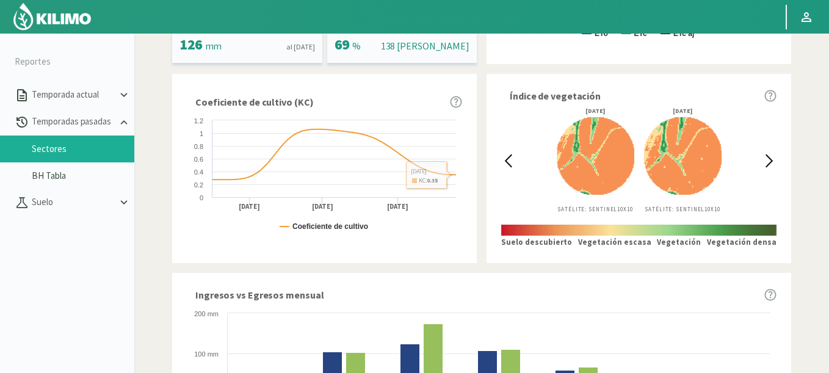
click at [506, 158] on icon at bounding box center [508, 161] width 14 height 14
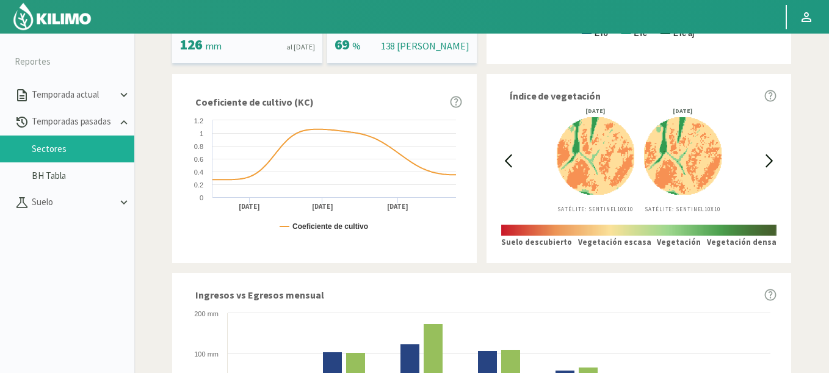
click at [506, 158] on icon at bounding box center [508, 161] width 14 height 14
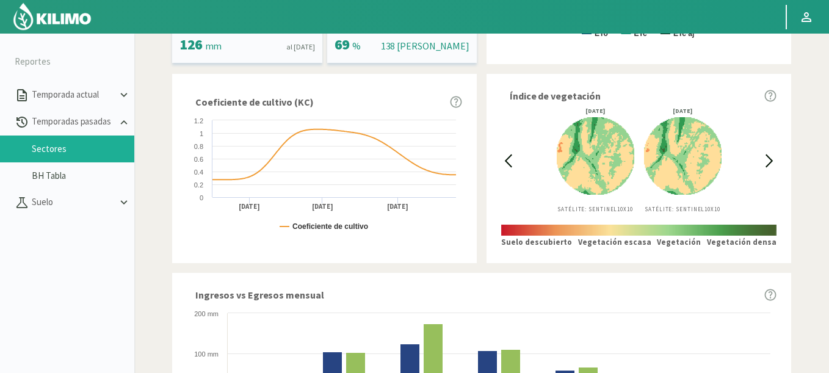
click at [506, 158] on icon at bounding box center [508, 161] width 14 height 14
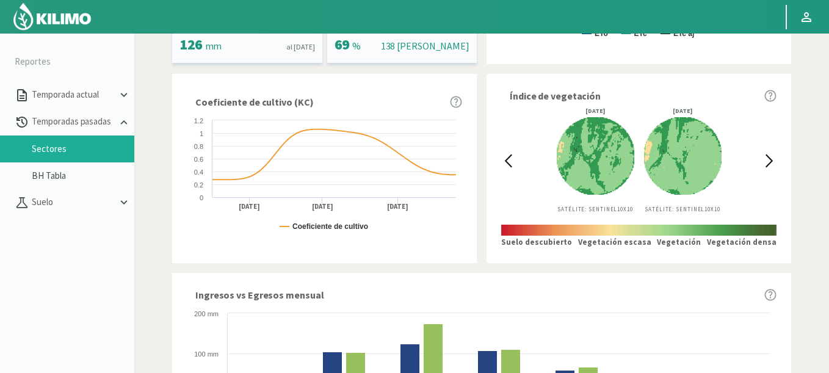
click at [506, 158] on icon at bounding box center [508, 161] width 14 height 14
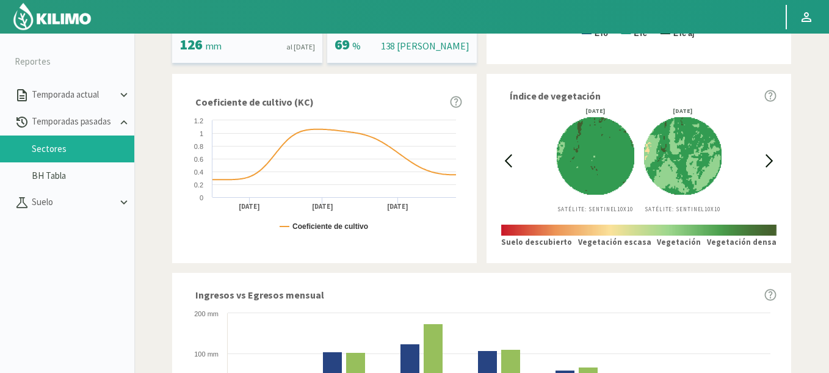
click at [506, 158] on icon at bounding box center [508, 161] width 14 height 14
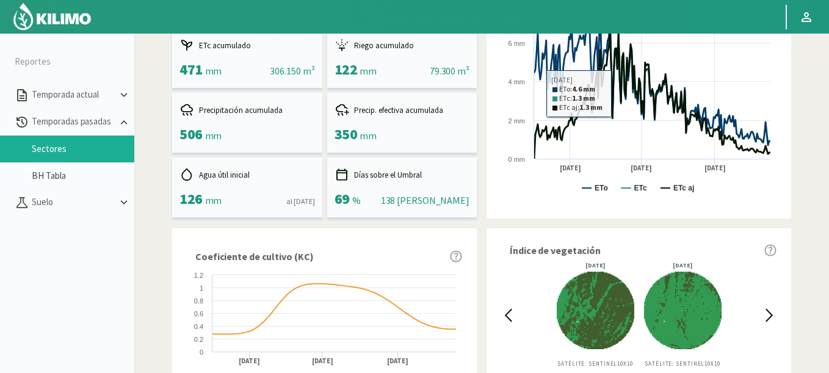
scroll to position [339, 0]
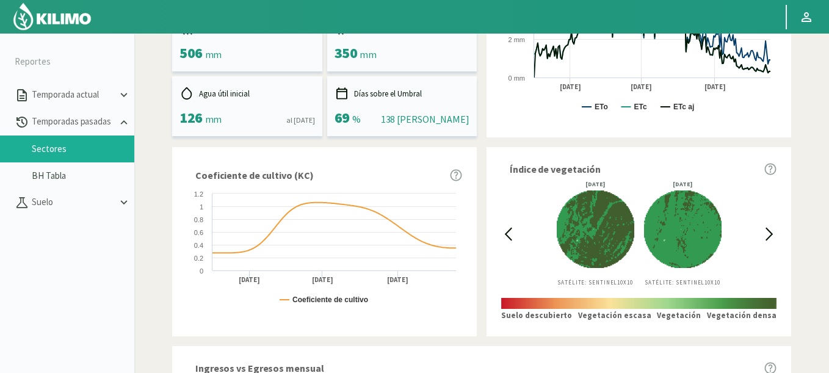
click at [766, 230] on icon at bounding box center [769, 234] width 14 height 14
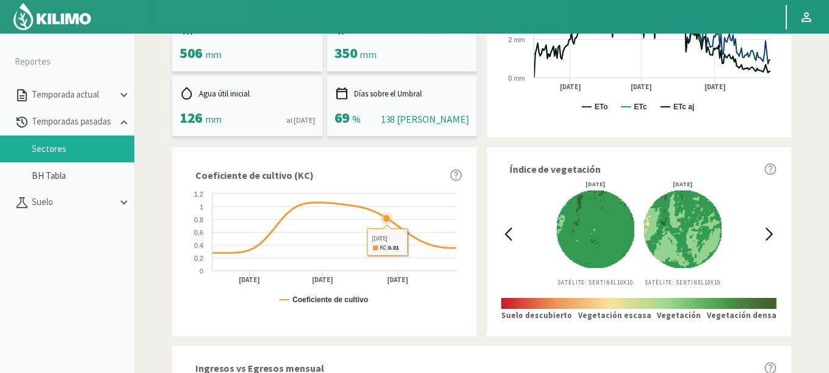
scroll to position [0, 0]
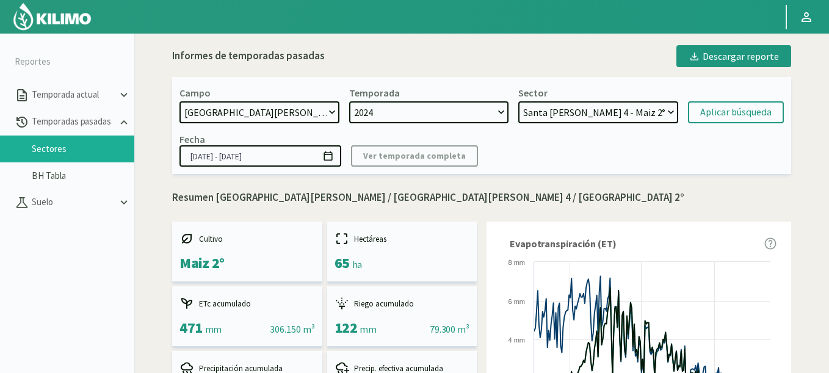
click at [334, 161] on input "[DATE] - [DATE]" at bounding box center [260, 155] width 162 height 21
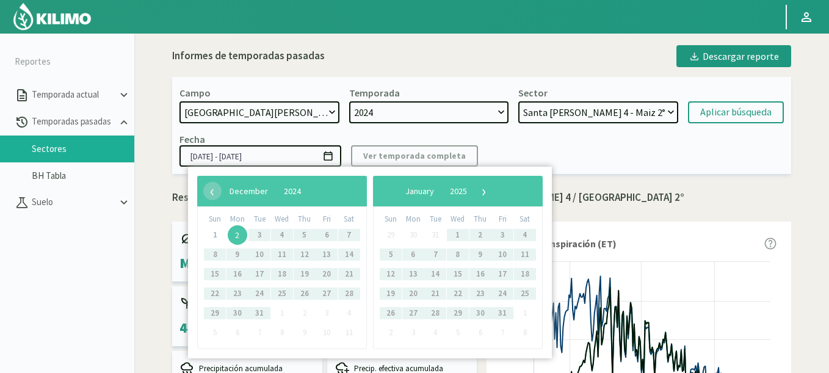
click at [239, 242] on span "2" at bounding box center [238, 235] width 20 height 20
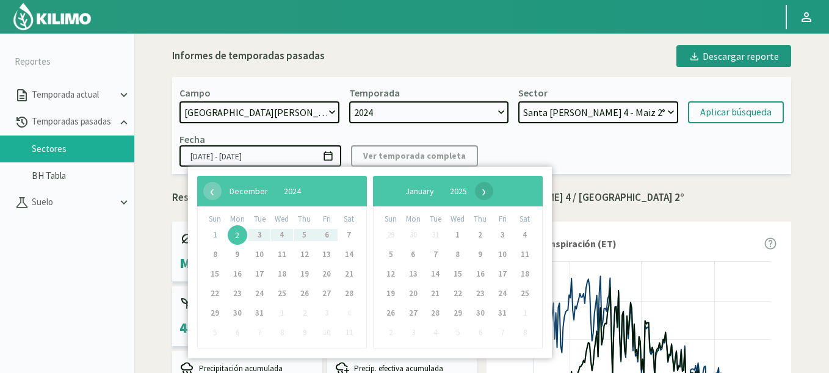
drag, startPoint x: 540, startPoint y: 194, endPoint x: 530, endPoint y: 194, distance: 9.8
click at [540, 194] on div "‹ ​ January ​ 2025 ​ ›" at bounding box center [458, 191] width 170 height 31
click at [493, 194] on span "›" at bounding box center [484, 191] width 18 height 18
click at [497, 194] on span "›" at bounding box center [488, 191] width 18 height 18
click at [487, 194] on span "›" at bounding box center [477, 191] width 18 height 18
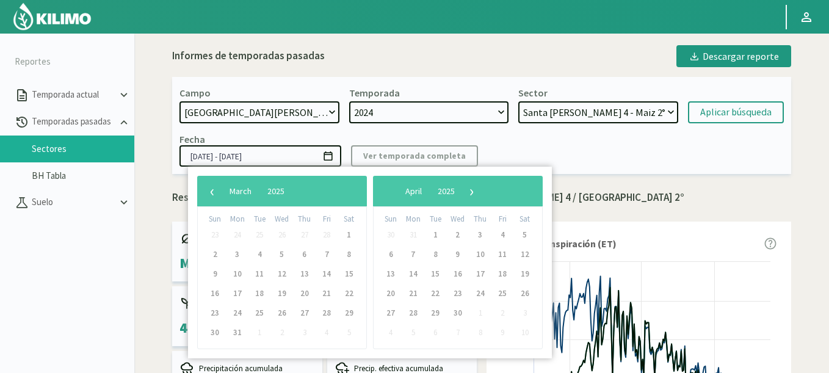
click at [481, 194] on span "›" at bounding box center [472, 191] width 18 height 18
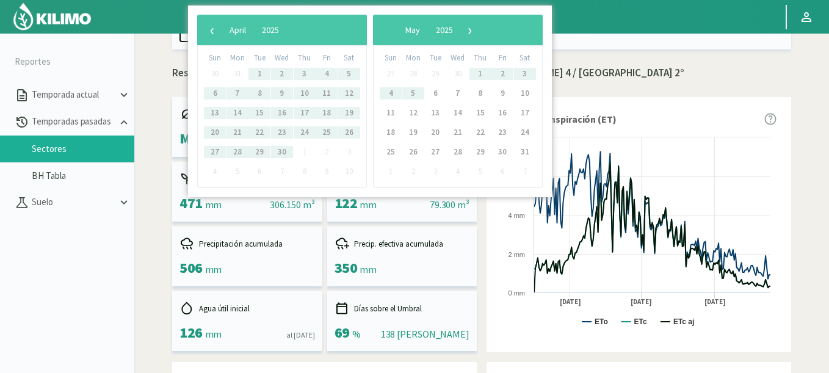
scroll to position [73, 0]
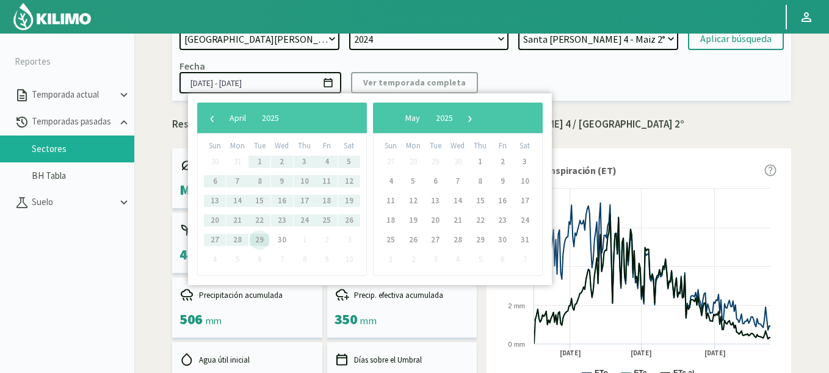
click at [254, 245] on span "29" at bounding box center [260, 240] width 20 height 20
type input "[DATE] - [DATE]"
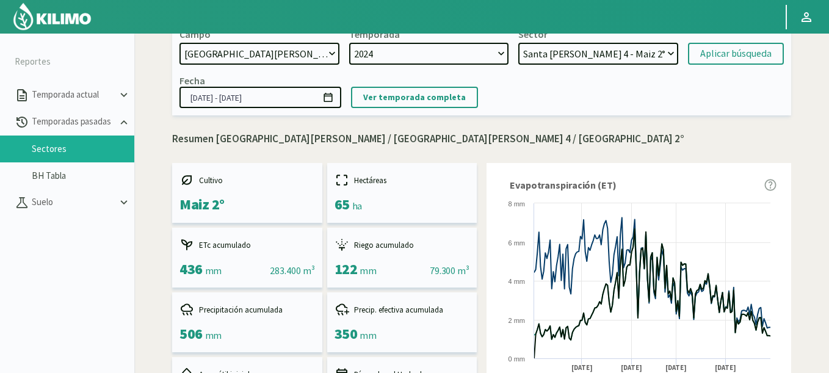
scroll to position [0, 0]
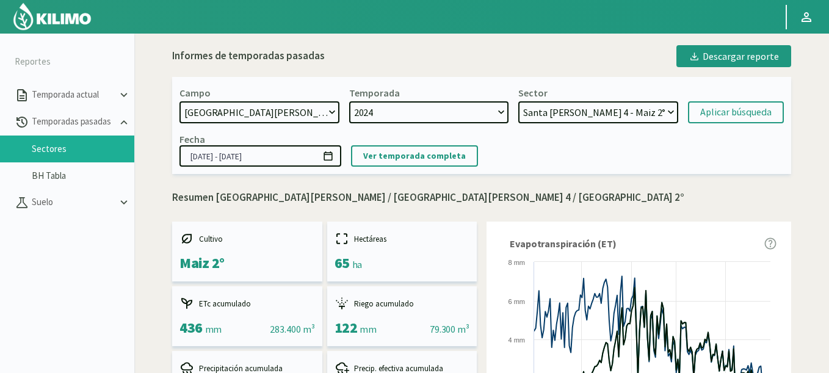
select select "406: Object"
click at [179, 101] on select "21 de Septiembre 8 Fuegos Acograpes - Ag. [PERSON_NAME] - Ag. [GEOGRAPHIC_DATA]…" at bounding box center [259, 112] width 160 height 22
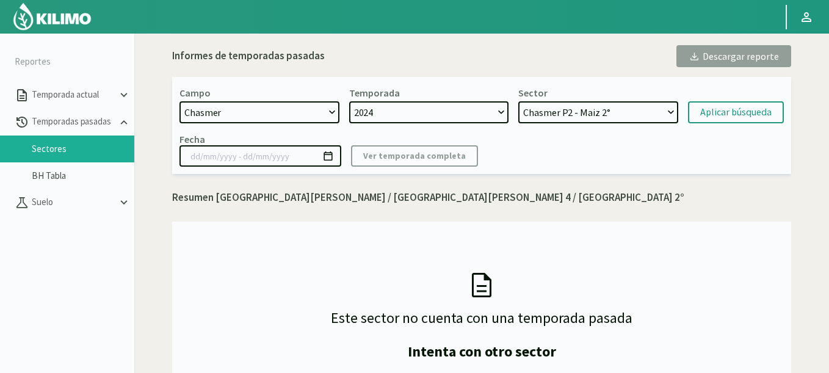
select select "20: Object"
click at [518, 101] on select "Chasmer P2 - Maiz 2° Chasmer P3 - Maiz 2° Chasmer P6 - Maiz 1° Chasmer P5 - Soj…" at bounding box center [598, 112] width 160 height 22
click at [719, 107] on div "Aplicar búsqueda" at bounding box center [735, 112] width 71 height 15
type input "[DATE] - [DATE]"
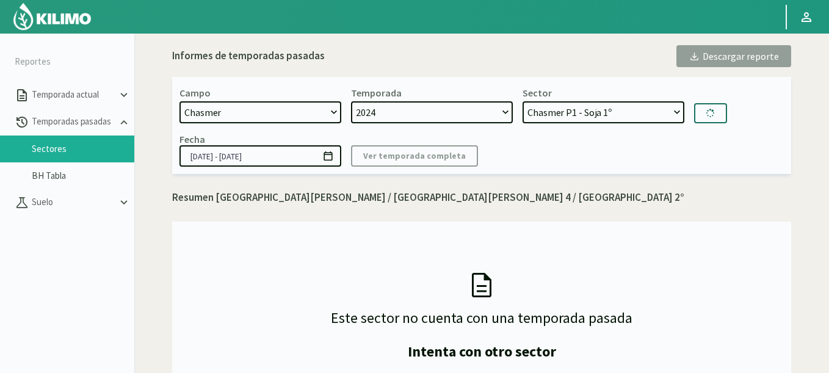
select select "25: Object"
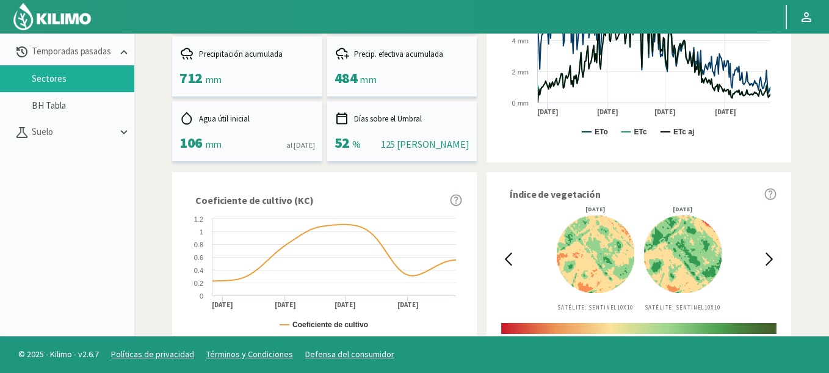
scroll to position [220, 0]
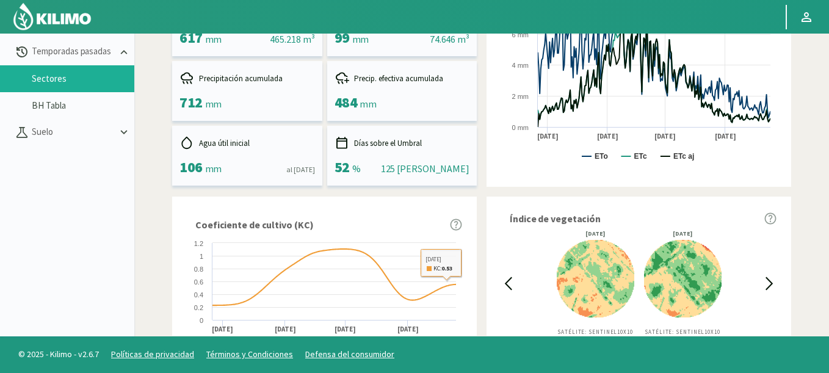
click at [511, 281] on icon at bounding box center [508, 284] width 14 height 14
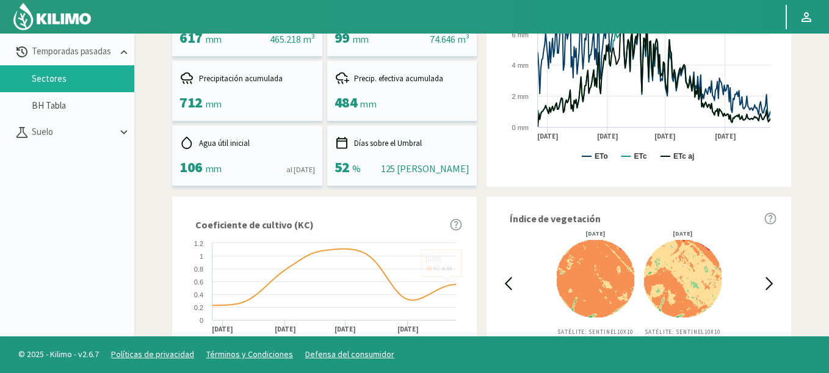
click at [511, 281] on icon at bounding box center [508, 284] width 14 height 14
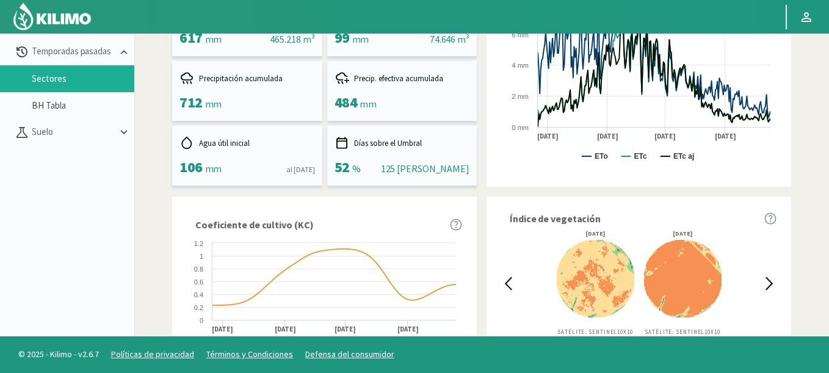
click at [511, 281] on icon at bounding box center [508, 284] width 14 height 14
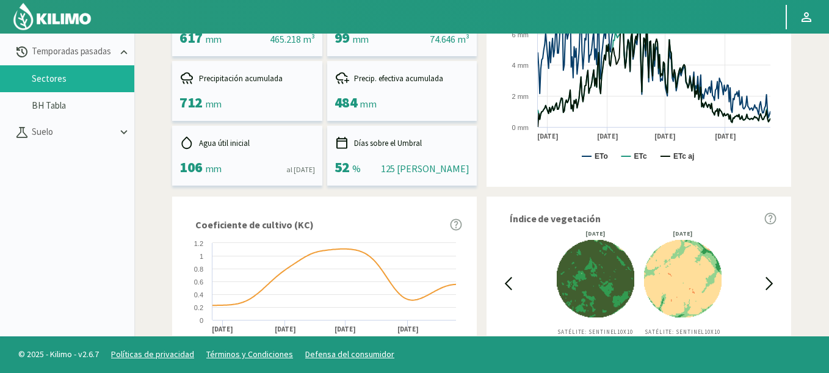
click at [511, 281] on icon at bounding box center [508, 284] width 14 height 14
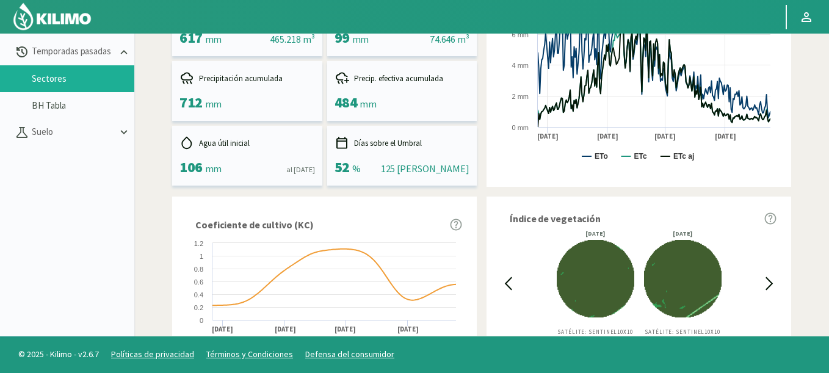
click at [771, 281] on icon at bounding box center [769, 284] width 14 height 14
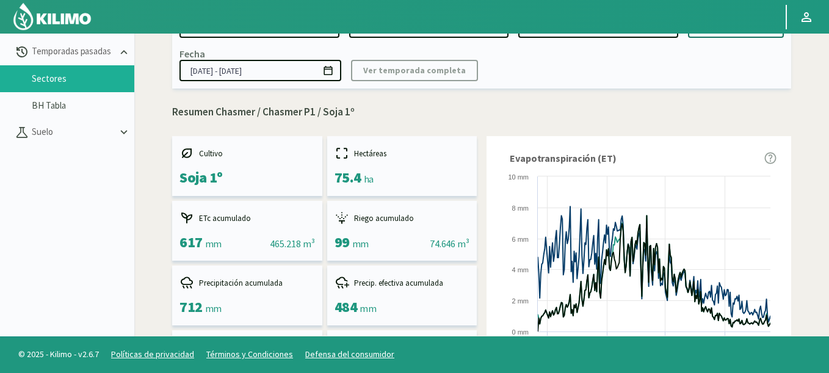
scroll to position [0, 0]
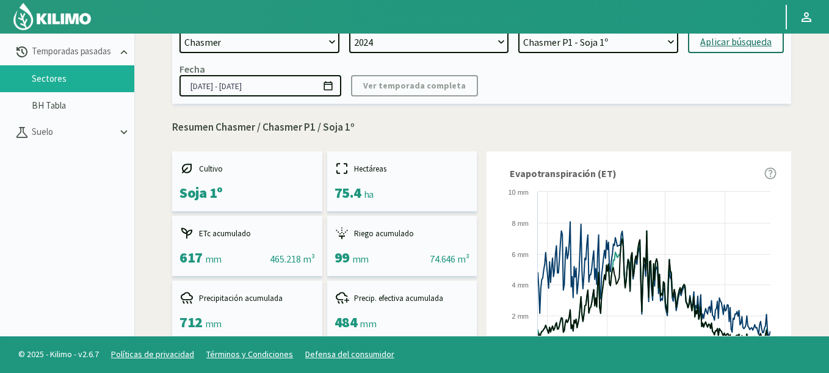
click at [325, 86] on icon at bounding box center [328, 86] width 12 height 12
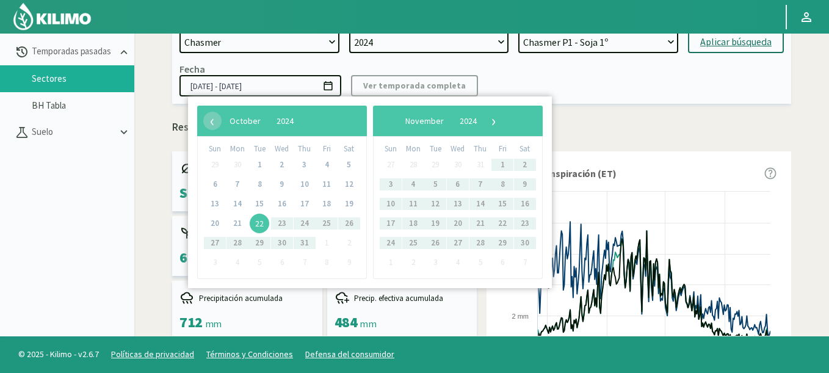
click at [258, 222] on span "22" at bounding box center [260, 224] width 20 height 20
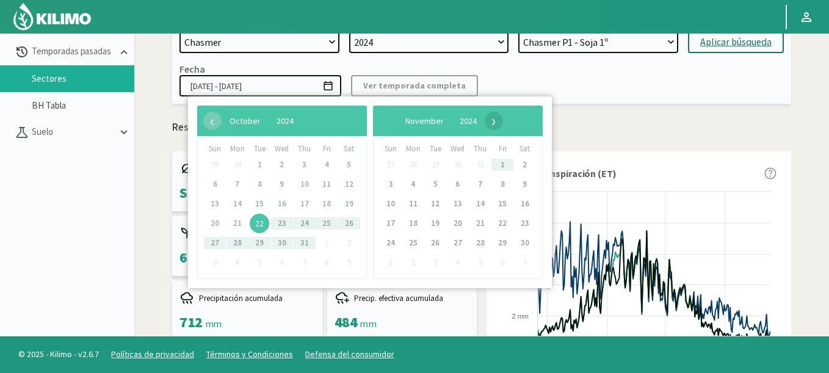
click at [503, 123] on span "›" at bounding box center [494, 121] width 18 height 18
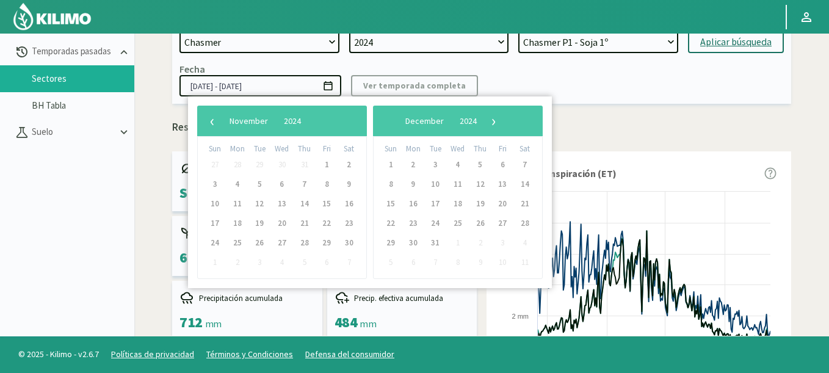
click at [503, 122] on span "›" at bounding box center [494, 121] width 18 height 18
click at [497, 122] on span "›" at bounding box center [488, 121] width 18 height 18
click at [487, 122] on span "›" at bounding box center [477, 121] width 18 height 18
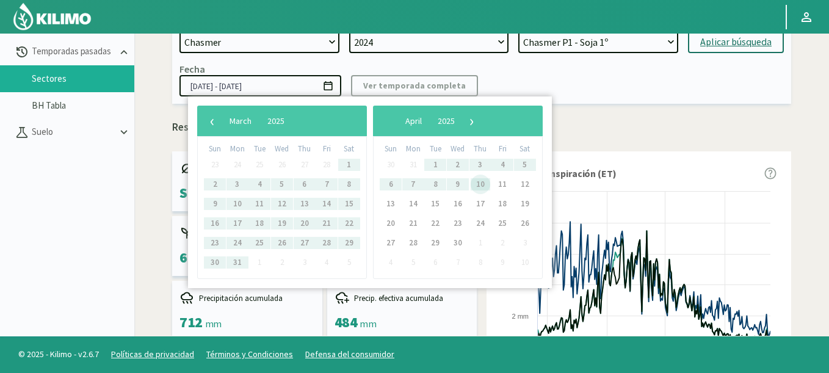
click at [483, 183] on span "10" at bounding box center [481, 185] width 20 height 20
type input "[DATE] - [DATE]"
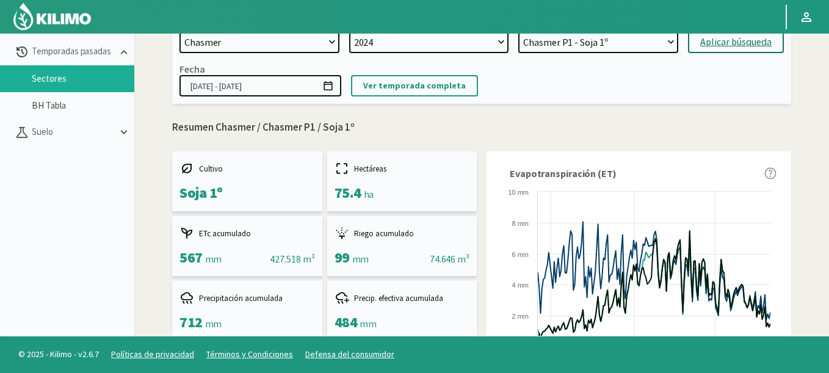
select select "21: Object"
click at [518, 31] on select "Chasmer P2 - Maiz 2° Chasmer P3 - Maiz 2° Chasmer P6 - Maiz 1° Chasmer P5 - Soj…" at bounding box center [598, 42] width 160 height 22
click at [718, 39] on div "Aplicar búsqueda" at bounding box center [735, 42] width 71 height 15
type input "[DATE] - [DATE]"
select select "26: Object"
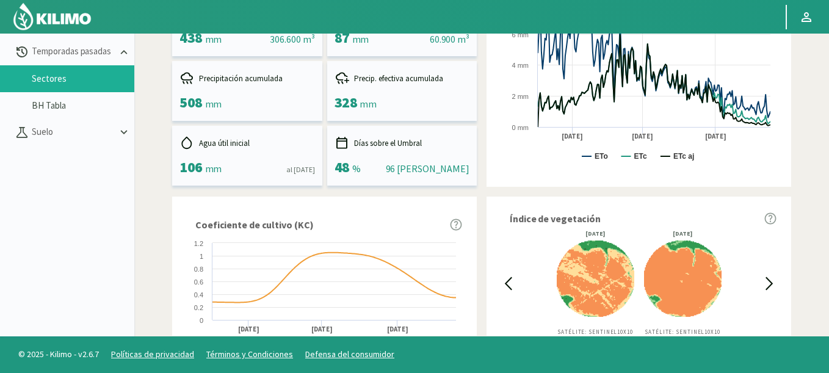
scroll to position [293, 0]
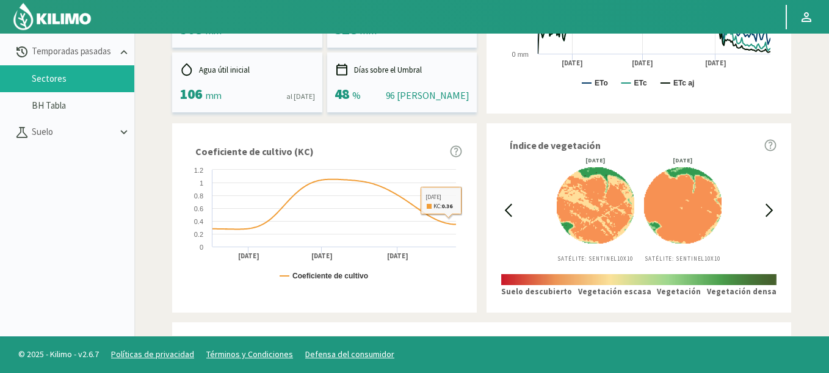
click at [513, 210] on icon at bounding box center [508, 210] width 14 height 14
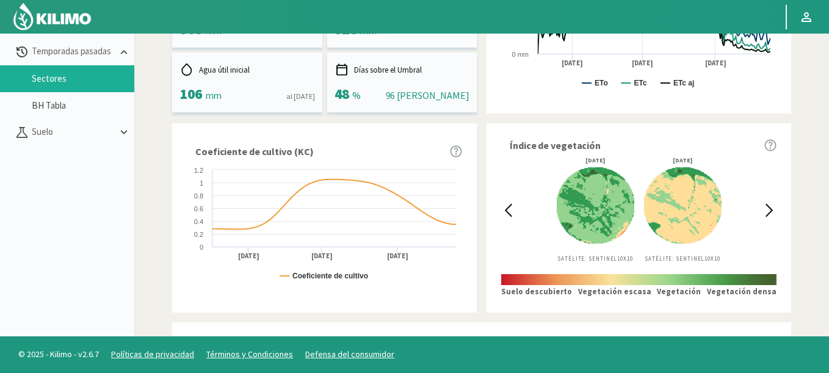
click at [512, 210] on icon at bounding box center [508, 210] width 14 height 14
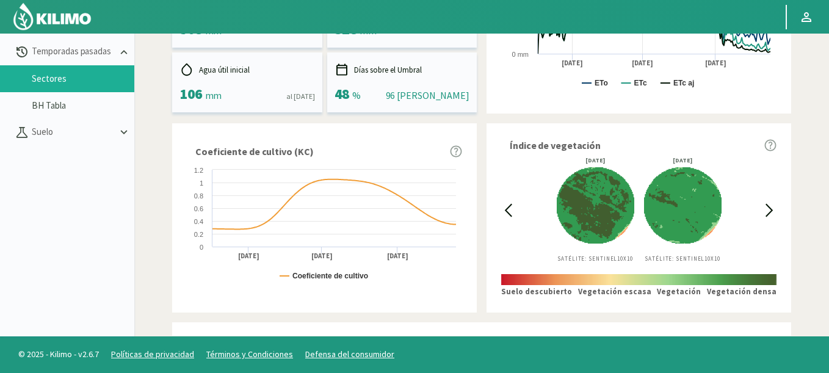
click at [512, 210] on icon at bounding box center [508, 210] width 14 height 14
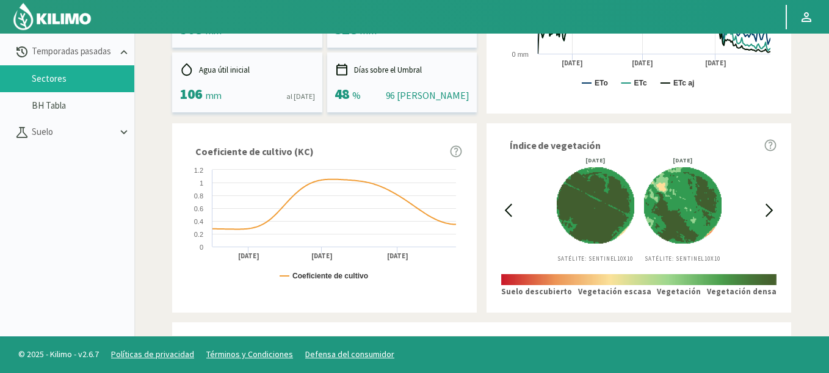
click at [767, 209] on icon at bounding box center [769, 210] width 14 height 14
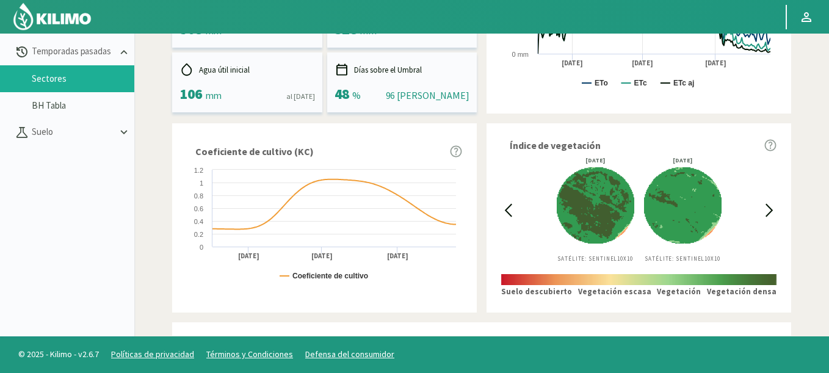
click at [509, 211] on icon at bounding box center [508, 210] width 14 height 14
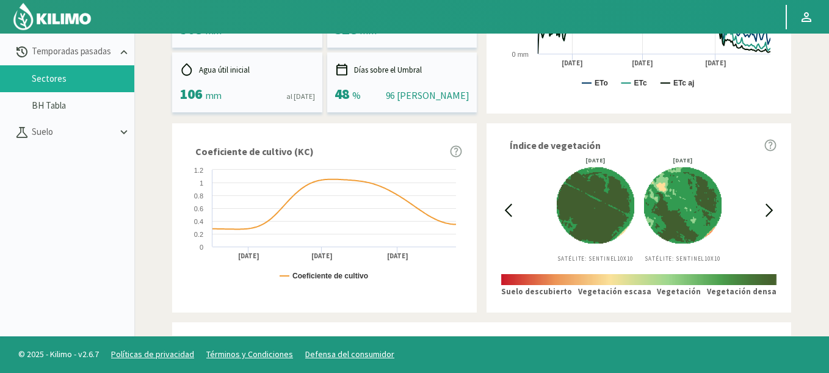
click at [767, 209] on icon at bounding box center [769, 210] width 14 height 14
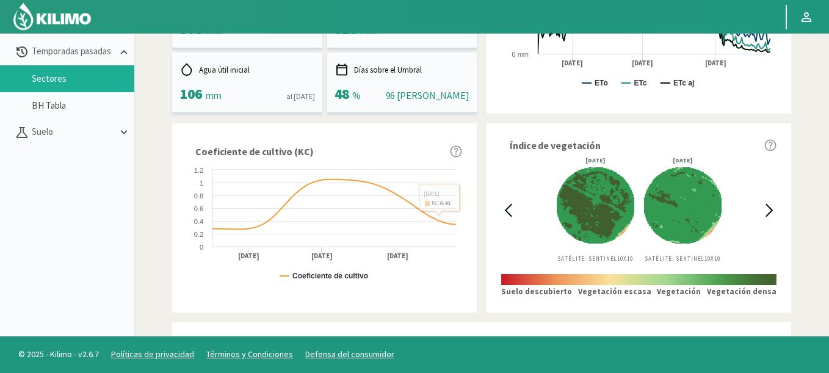
click at [770, 215] on icon at bounding box center [769, 210] width 14 height 14
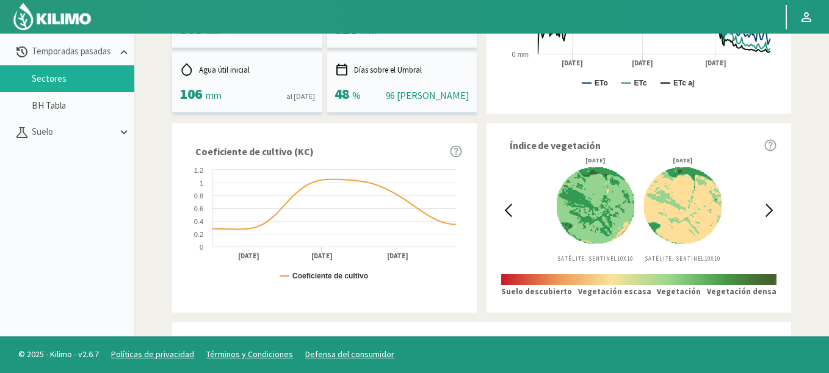
click at [513, 206] on icon at bounding box center [508, 210] width 14 height 14
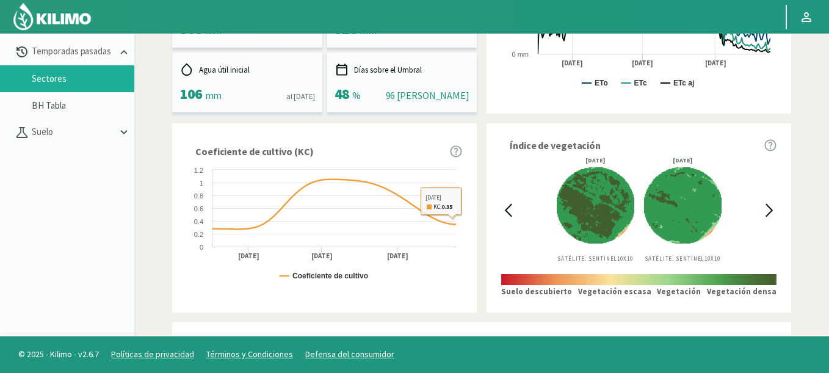
click at [509, 214] on icon at bounding box center [508, 211] width 6 height 12
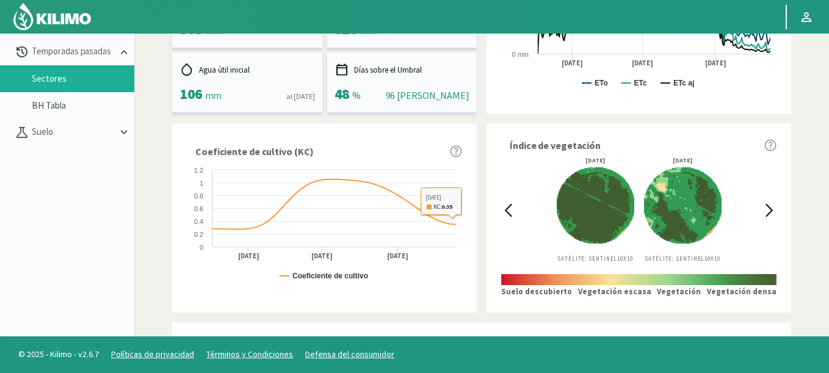
click at [509, 214] on icon at bounding box center [508, 211] width 6 height 12
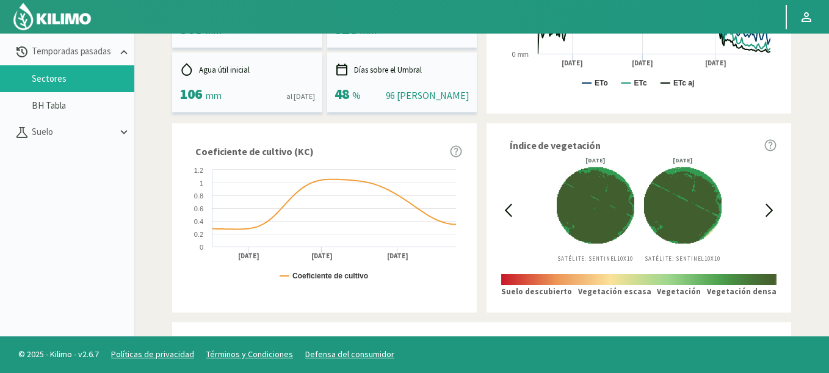
click at [509, 214] on icon at bounding box center [508, 211] width 6 height 12
click at [767, 212] on icon at bounding box center [769, 210] width 14 height 14
click at [767, 211] on icon at bounding box center [769, 210] width 14 height 14
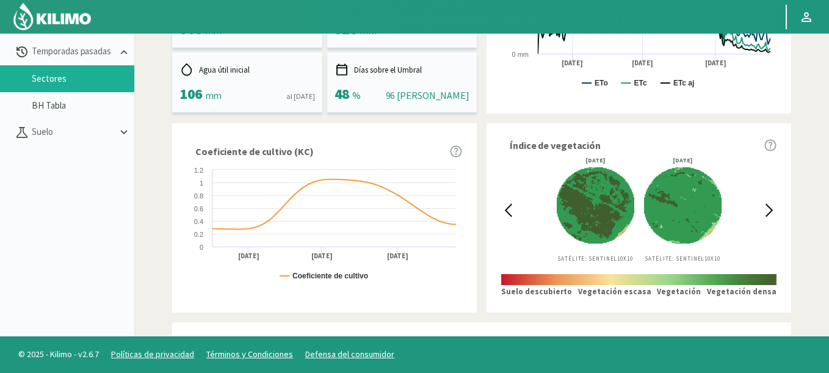
click at [767, 211] on icon at bounding box center [769, 210] width 14 height 14
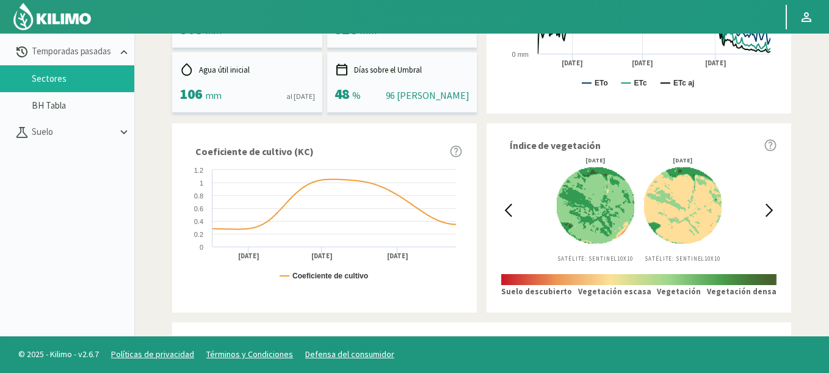
click at [506, 204] on icon at bounding box center [508, 210] width 14 height 14
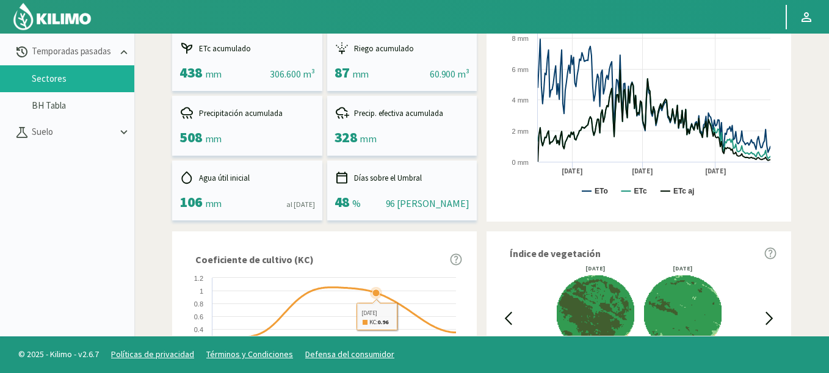
scroll to position [0, 0]
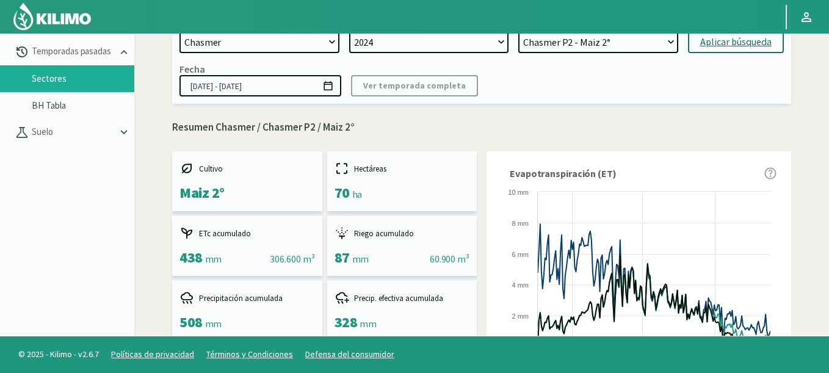
click at [330, 85] on icon at bounding box center [328, 85] width 9 height 9
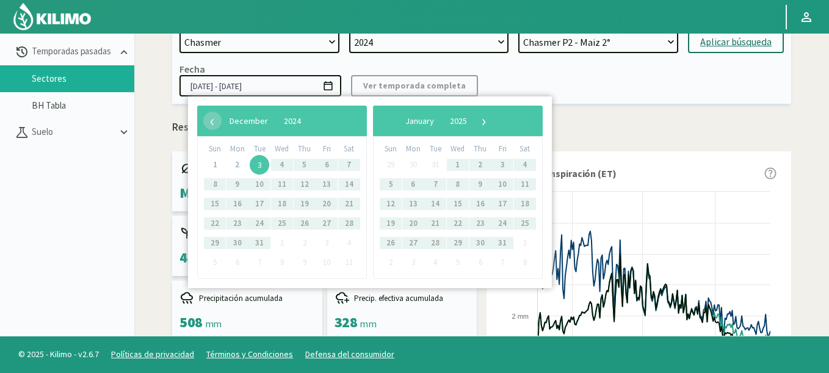
click at [259, 165] on span "3" at bounding box center [260, 165] width 20 height 20
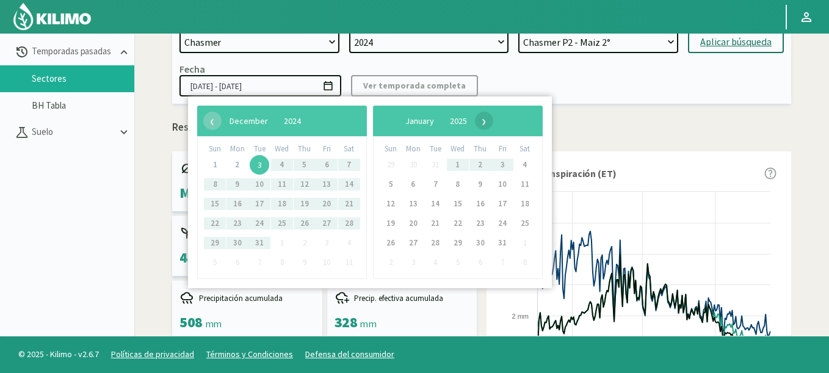
click at [493, 123] on span "›" at bounding box center [484, 121] width 18 height 18
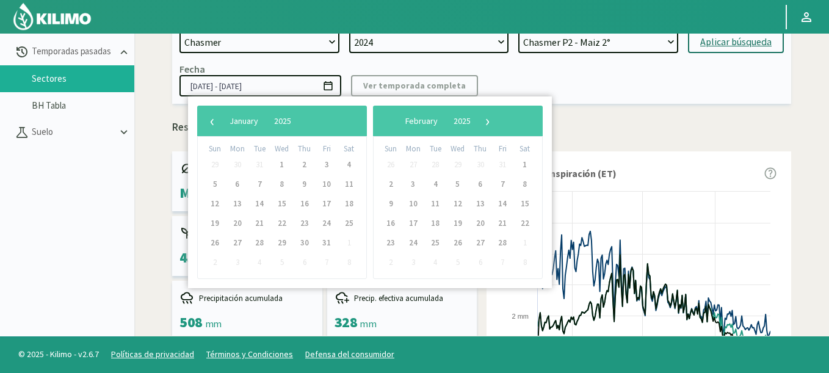
click at [497, 123] on span "›" at bounding box center [488, 121] width 18 height 18
click at [487, 123] on span "›" at bounding box center [477, 121] width 18 height 18
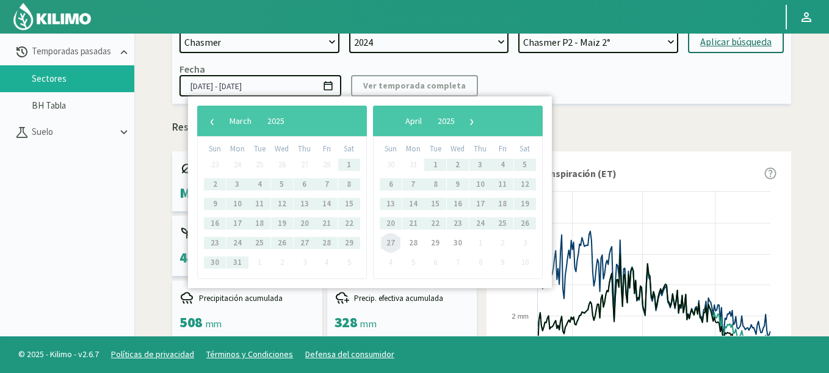
click at [386, 245] on span "27" at bounding box center [391, 243] width 20 height 20
type input "[DATE] - [DATE]"
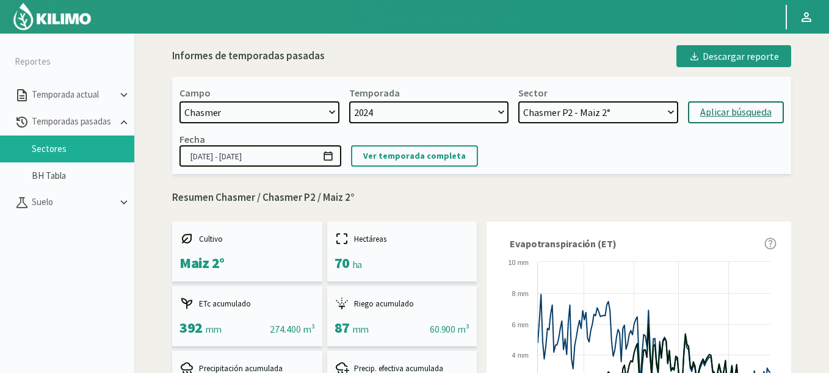
select select "27: Object"
click at [518, 101] on select "Chasmer P2 - Maiz 2° Chasmer P3 - Maiz 2° Chasmer P6 - Maiz 1° Chasmer P5 - Soj…" at bounding box center [598, 112] width 160 height 22
click at [760, 105] on div "Aplicar búsqueda" at bounding box center [735, 112] width 71 height 15
type input "[DATE] - [DATE]"
select select "32: Object"
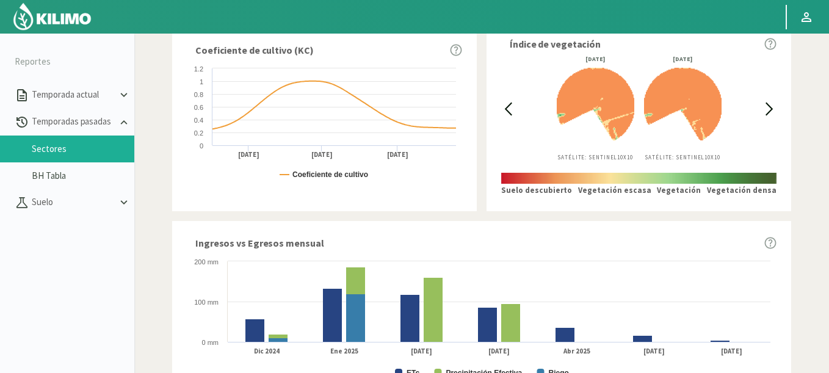
scroll to position [366, 0]
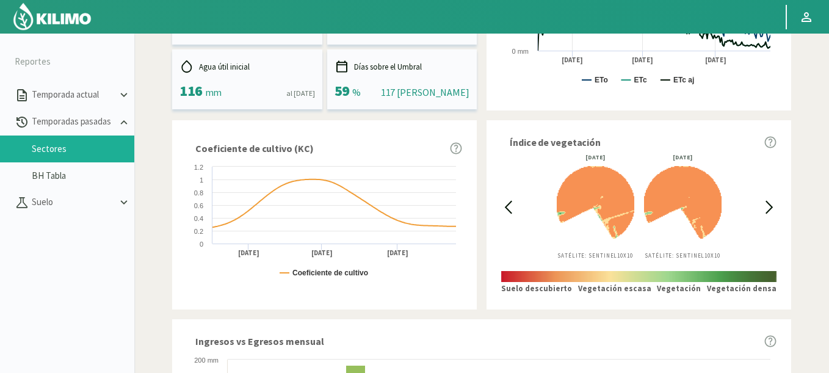
click at [509, 206] on icon at bounding box center [508, 207] width 14 height 14
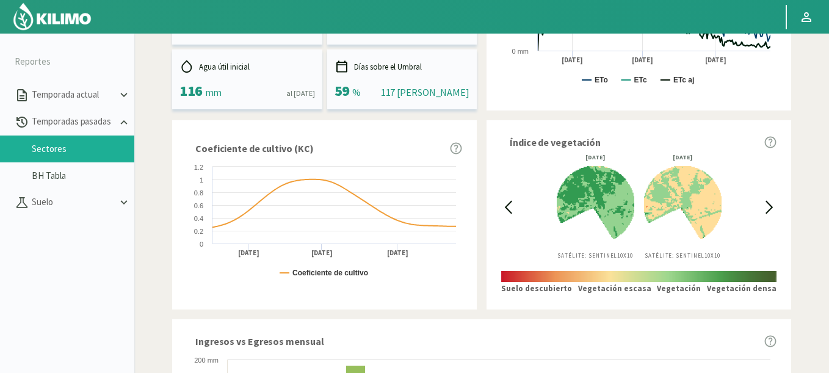
click at [509, 206] on icon at bounding box center [508, 207] width 14 height 14
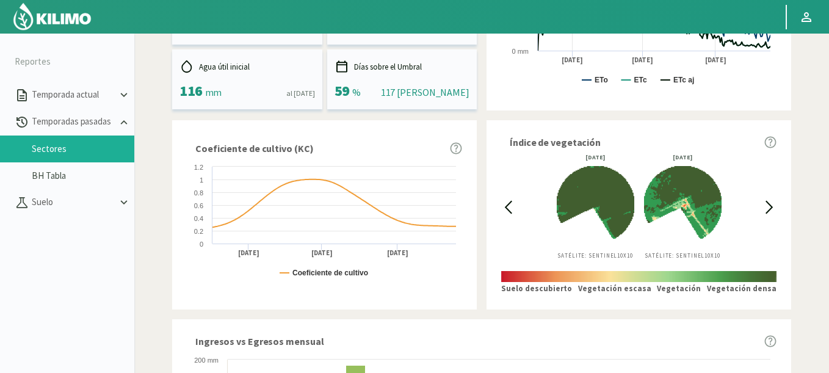
click at [509, 206] on icon at bounding box center [508, 207] width 14 height 14
click at [770, 206] on icon at bounding box center [769, 207] width 6 height 12
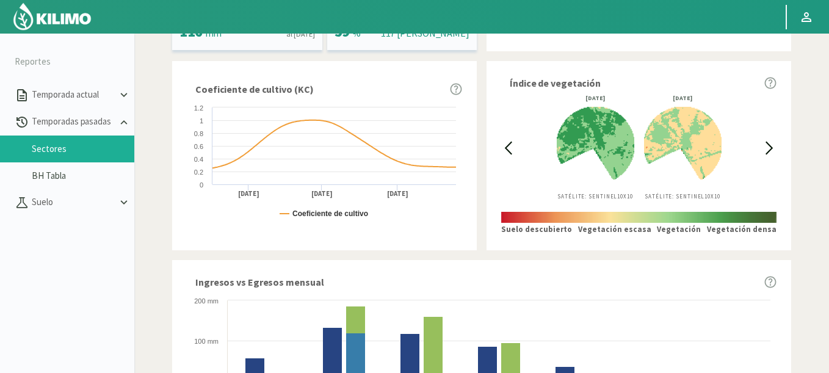
scroll to position [440, 0]
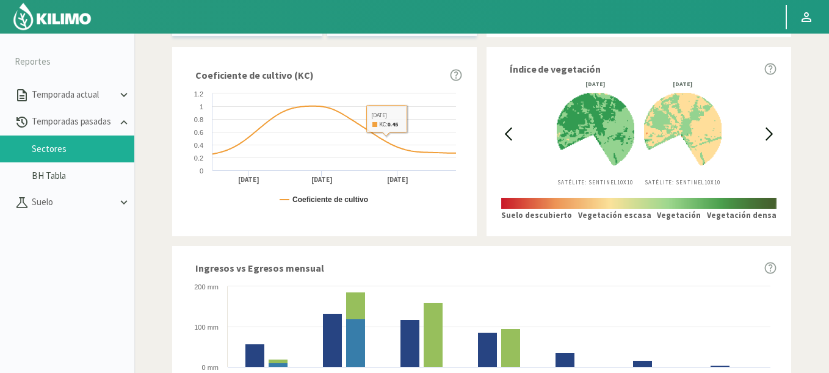
click at [498, 136] on div "Índice de vegetación [DATE] Satélite: Sentinel 10X10 [DATE] Satélite: Sentinel …" at bounding box center [639, 141] width 305 height 189
click at [505, 137] on icon at bounding box center [508, 134] width 14 height 14
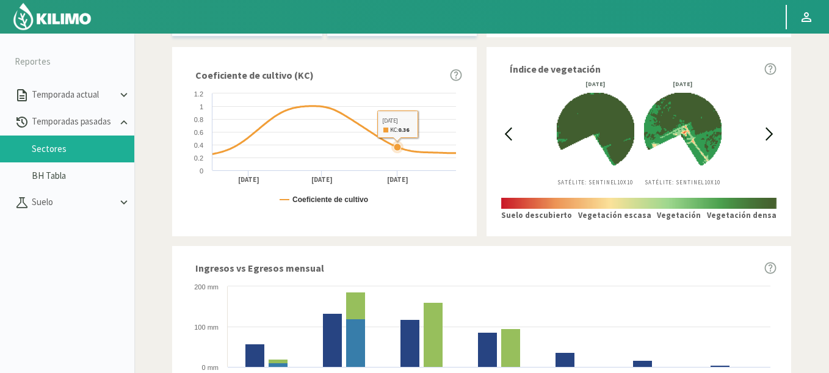
scroll to position [0, 0]
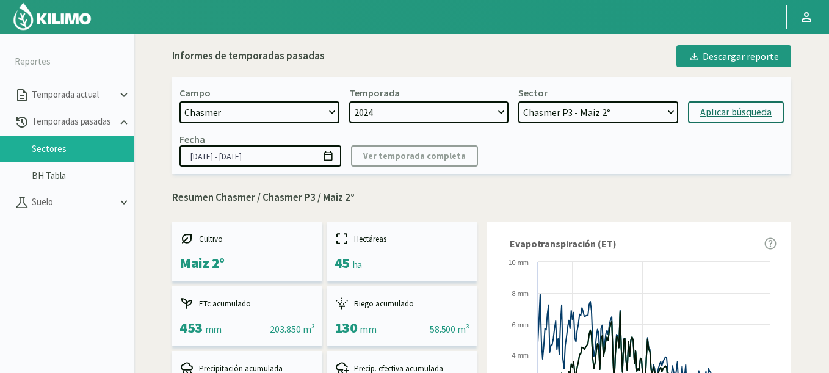
click at [333, 153] on icon at bounding box center [328, 156] width 12 height 12
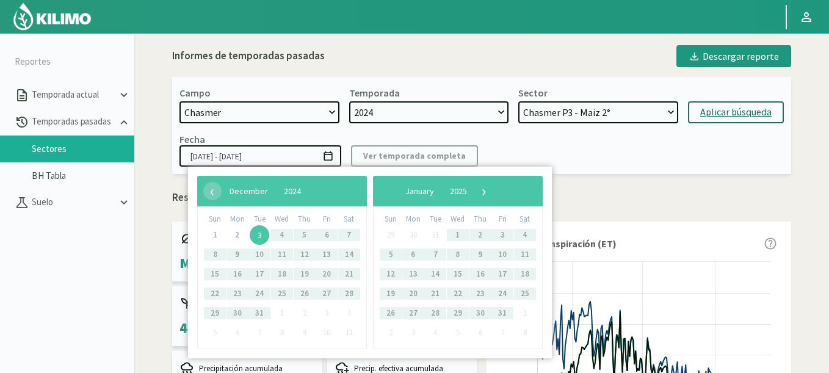
drag, startPoint x: 250, startPoint y: 242, endPoint x: 258, endPoint y: 238, distance: 9.0
click at [258, 238] on span "3" at bounding box center [260, 235] width 20 height 20
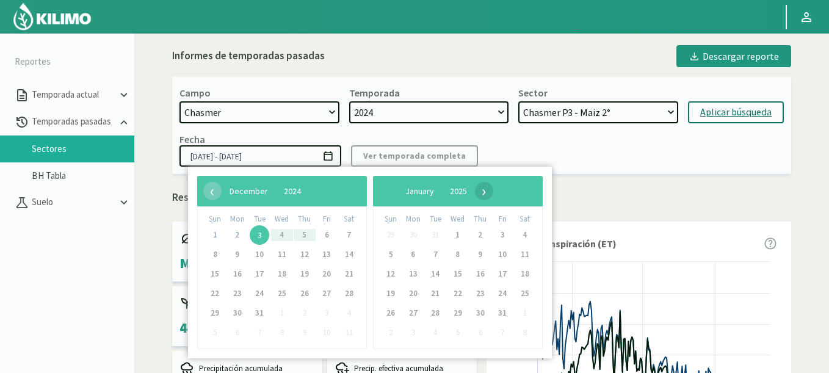
click at [493, 190] on span "›" at bounding box center [484, 191] width 18 height 18
click at [497, 190] on span "›" at bounding box center [488, 191] width 18 height 18
click at [487, 190] on span "›" at bounding box center [477, 191] width 18 height 18
click at [481, 191] on span "›" at bounding box center [472, 191] width 18 height 18
click at [281, 238] on span "2" at bounding box center [282, 235] width 20 height 20
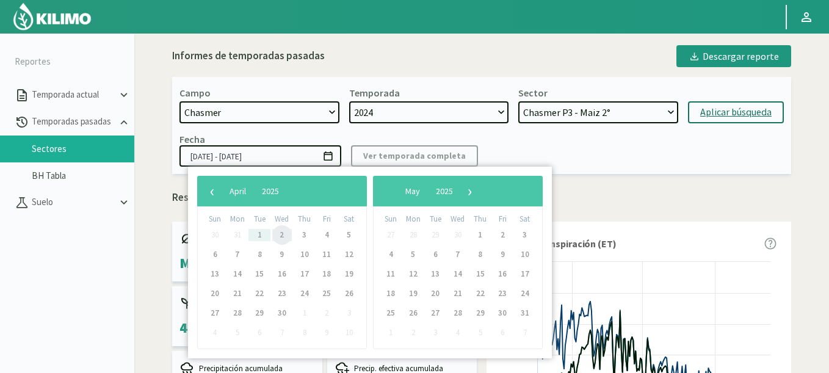
type input "[DATE] - [DATE]"
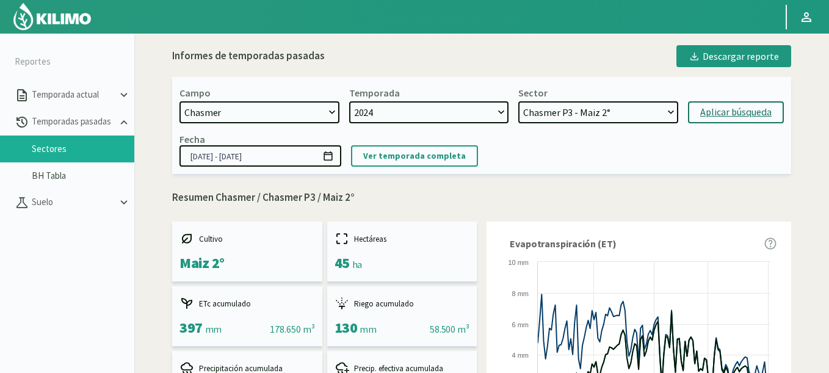
select select "34: Object"
click at [518, 101] on select "Chasmer P2 - Maiz 2° Chasmer P3 - Maiz 2° Chasmer P6 - Maiz 1° Chasmer P5 - Soj…" at bounding box center [598, 112] width 160 height 22
click at [708, 106] on div "Aplicar búsqueda" at bounding box center [735, 112] width 71 height 15
type input "[DATE] - [DATE]"
select select "39: Object"
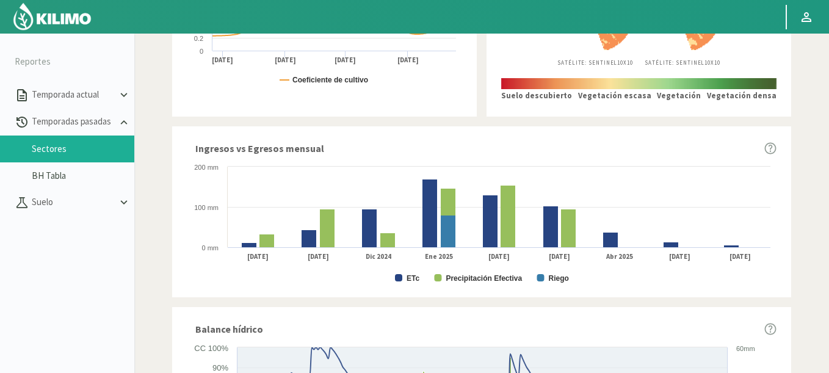
scroll to position [413, 0]
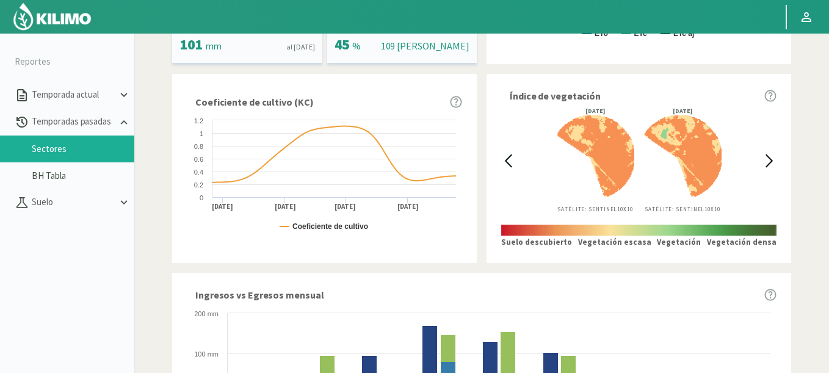
click at [503, 157] on icon at bounding box center [508, 161] width 14 height 14
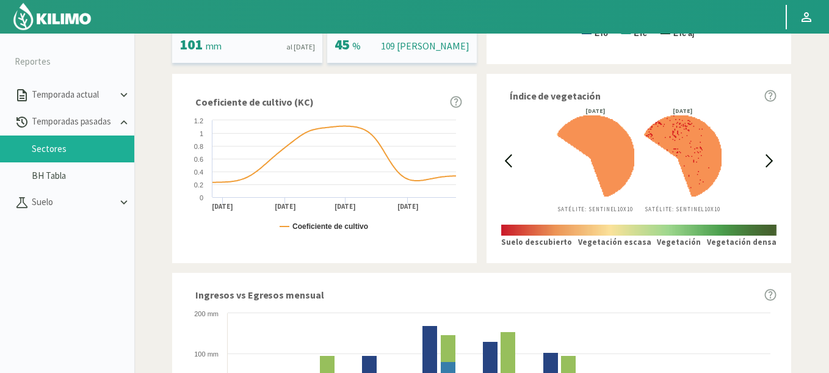
click at [503, 157] on icon at bounding box center [508, 161] width 14 height 14
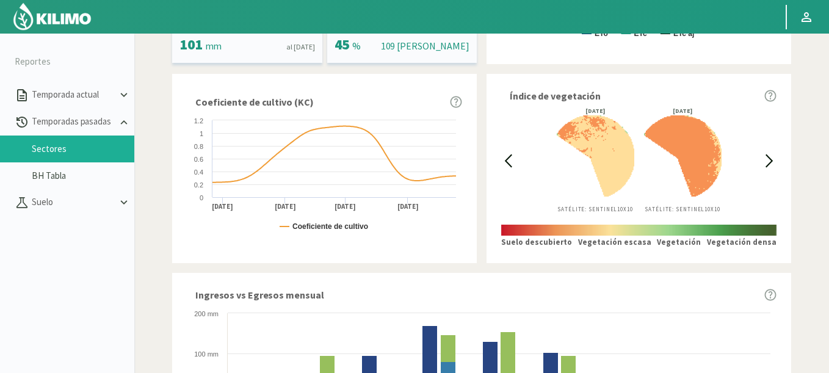
click at [503, 157] on icon at bounding box center [508, 161] width 14 height 14
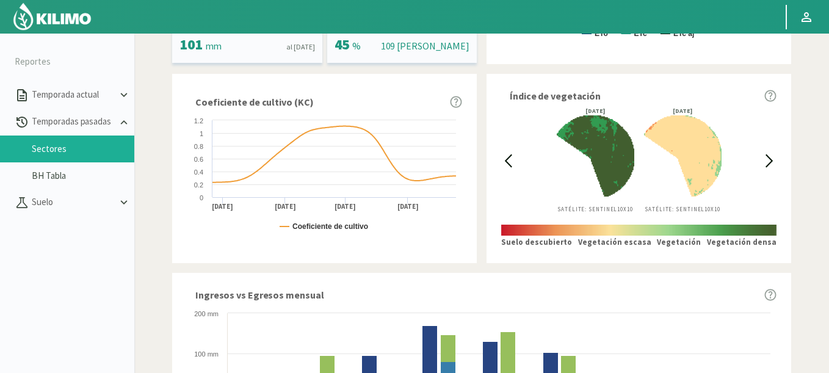
click at [503, 157] on icon at bounding box center [508, 161] width 14 height 14
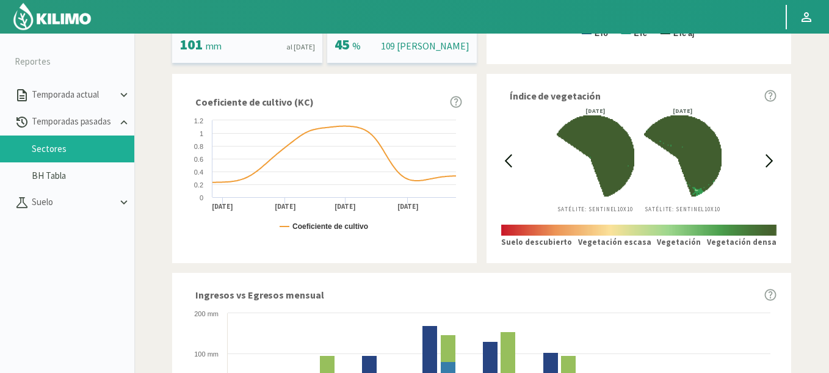
click at [768, 163] on icon at bounding box center [769, 161] width 14 height 14
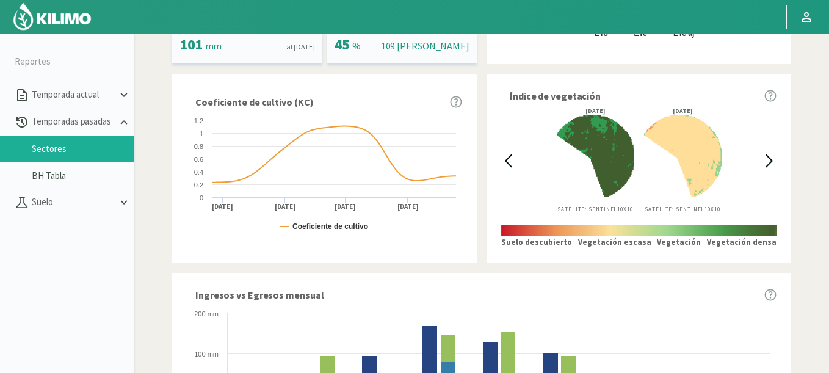
click at [767, 163] on icon at bounding box center [769, 161] width 14 height 14
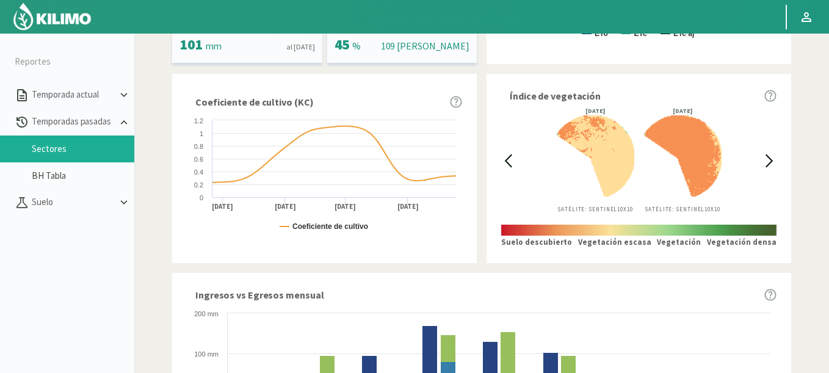
click at [507, 167] on icon at bounding box center [508, 161] width 14 height 14
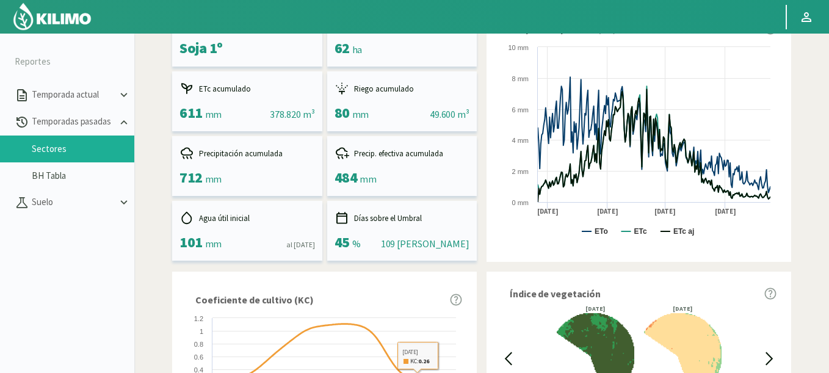
scroll to position [46, 0]
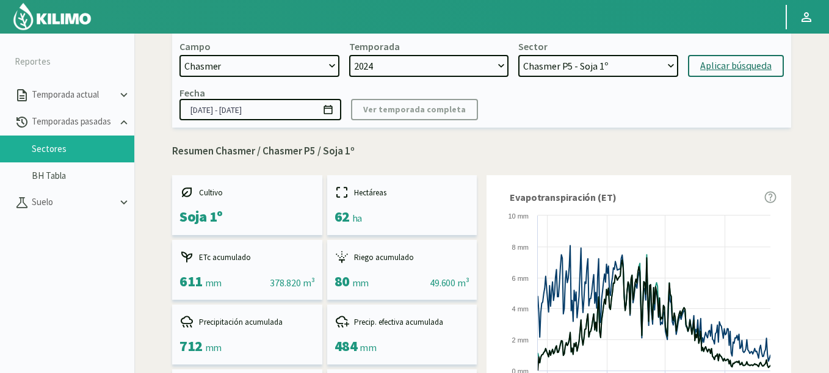
click at [333, 112] on icon at bounding box center [328, 110] width 12 height 12
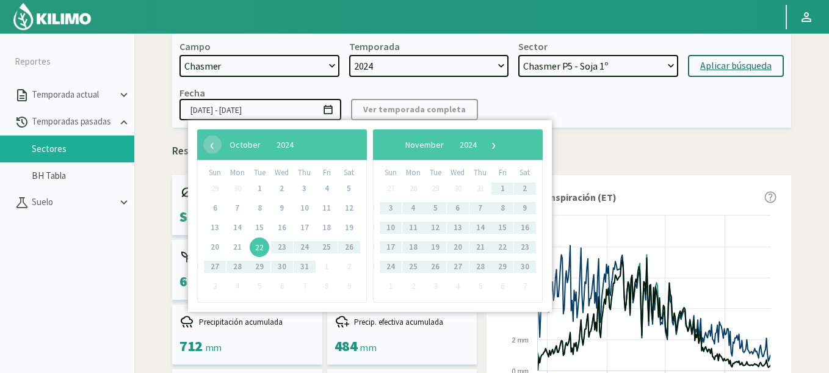
click at [256, 250] on span "22" at bounding box center [260, 247] width 20 height 20
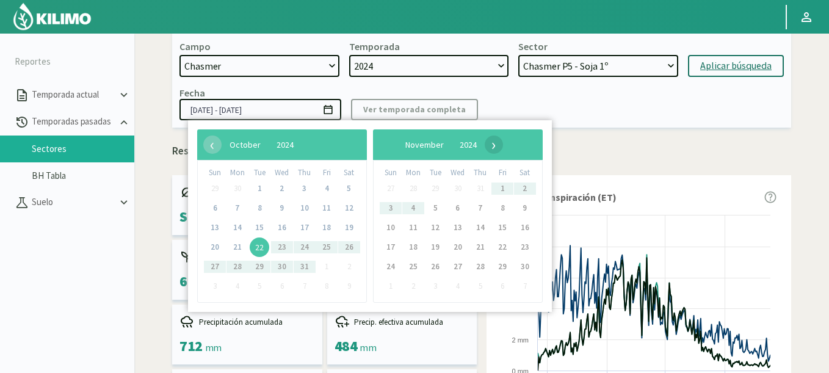
click at [503, 139] on span "›" at bounding box center [494, 145] width 18 height 18
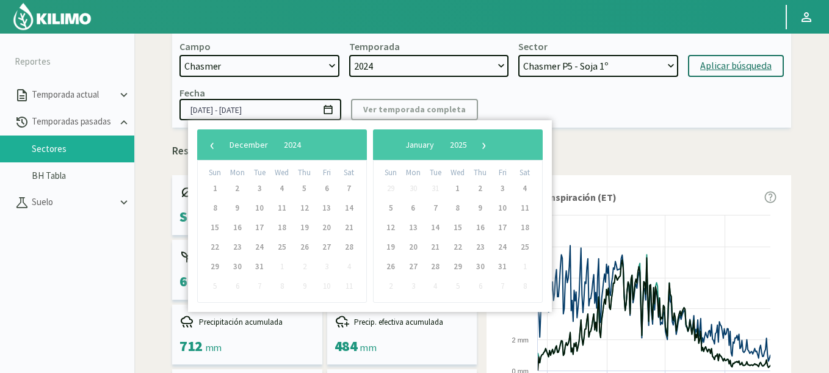
click at [493, 140] on span "›" at bounding box center [484, 145] width 18 height 18
click at [497, 140] on span "›" at bounding box center [488, 145] width 18 height 18
click at [487, 140] on span "›" at bounding box center [477, 145] width 18 height 18
click at [205, 148] on span "‹" at bounding box center [212, 145] width 18 height 18
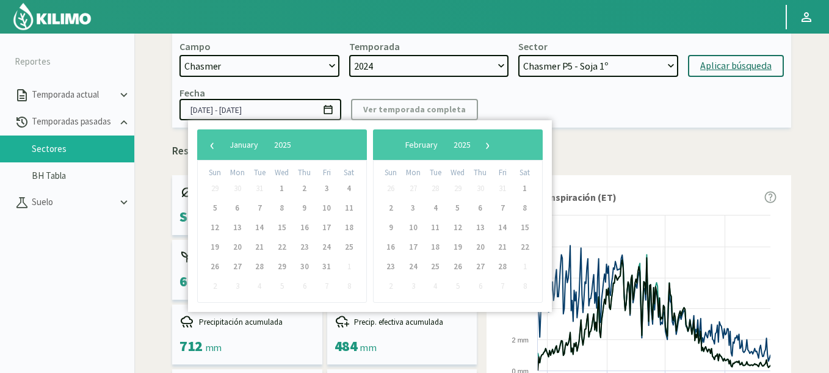
click at [205, 148] on span "‹" at bounding box center [212, 145] width 18 height 18
click at [503, 144] on span "›" at bounding box center [494, 145] width 18 height 18
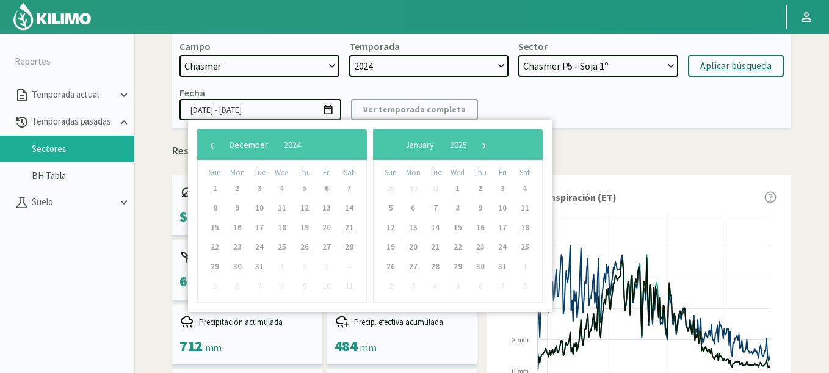
click at [493, 144] on span "›" at bounding box center [484, 145] width 18 height 18
click at [497, 144] on span "›" at bounding box center [488, 145] width 18 height 18
click at [487, 144] on span "›" at bounding box center [477, 145] width 18 height 18
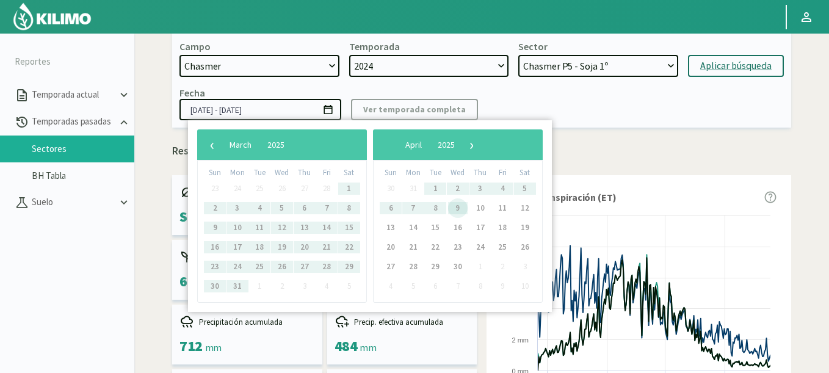
click at [460, 205] on span "9" at bounding box center [458, 208] width 20 height 20
type input "[DATE] - [DATE]"
